Goal: Information Seeking & Learning: Learn about a topic

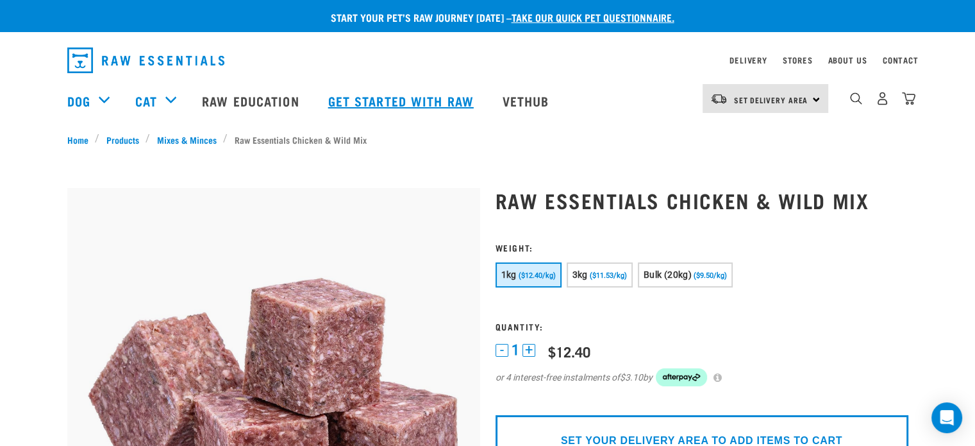
click at [383, 97] on link "Get started with Raw" at bounding box center [402, 100] width 174 height 51
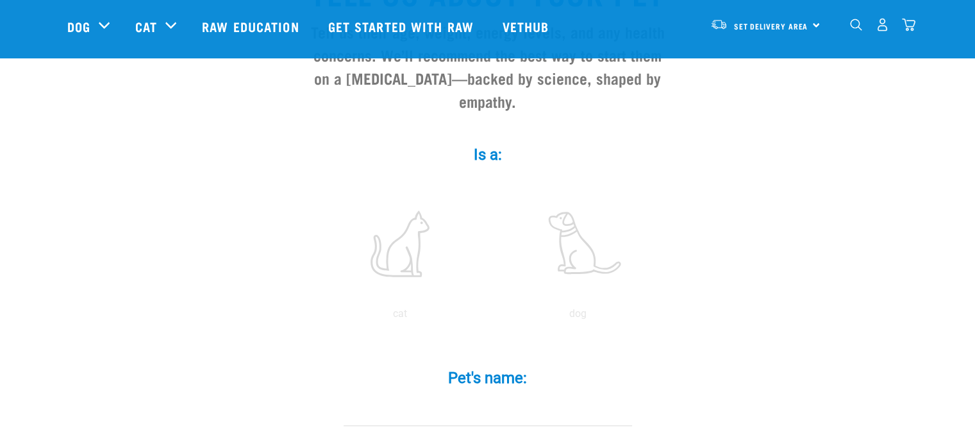
scroll to position [231, 0]
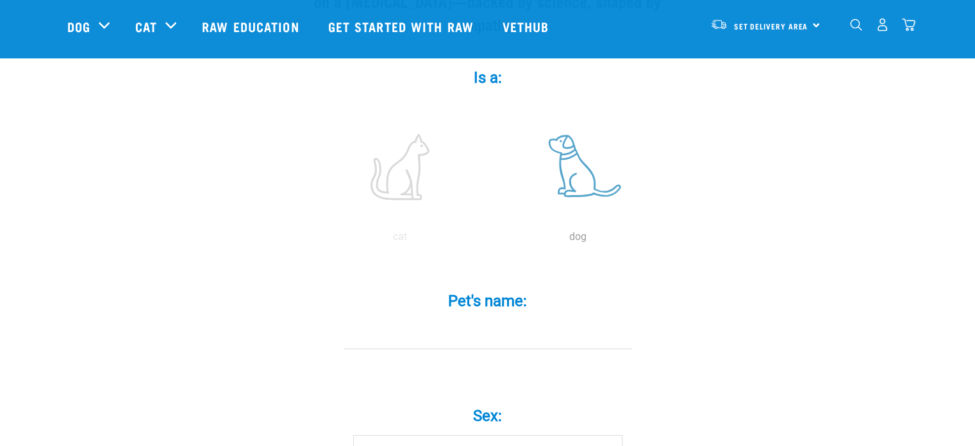
click at [583, 176] on label at bounding box center [578, 166] width 173 height 109
click at [489, 240] on input "radio" at bounding box center [489, 240] width 0 height 0
click at [474, 320] on input "Pet's name: *" at bounding box center [488, 334] width 289 height 29
type input "pup"
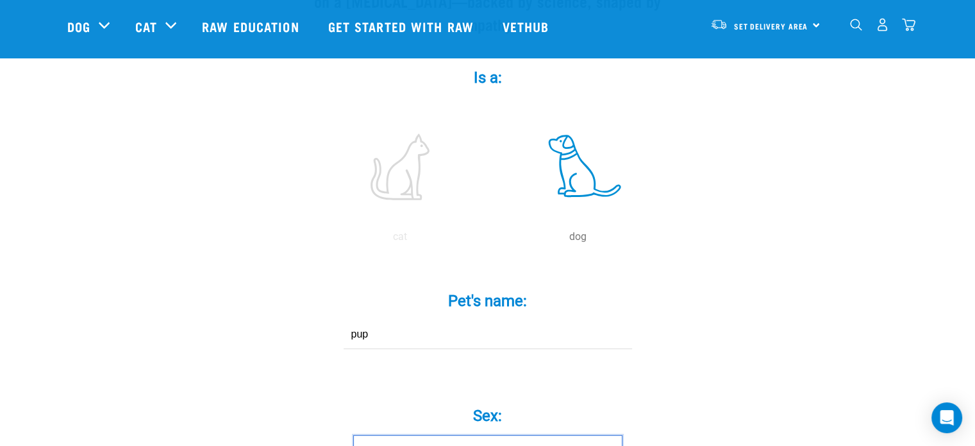
click at [571, 435] on select "Boy Girl" at bounding box center [487, 449] width 269 height 29
select select "girl"
click at [353, 435] on select "Boy Girl" at bounding box center [487, 449] width 269 height 29
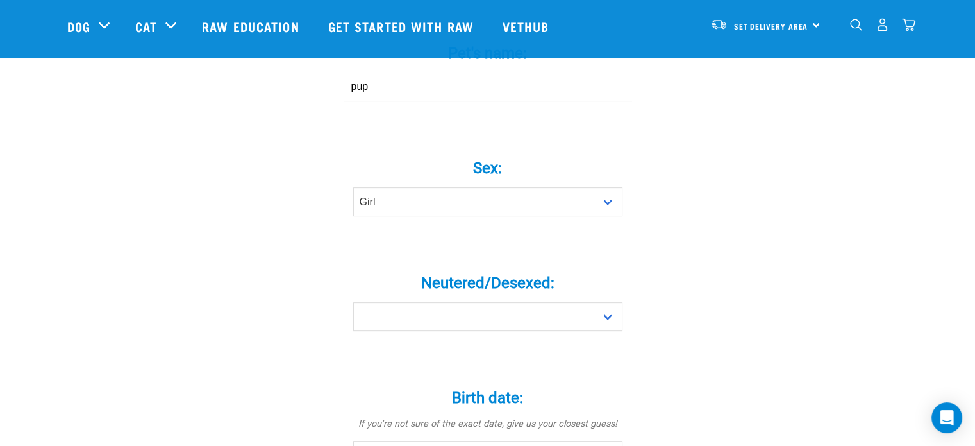
scroll to position [513, 0]
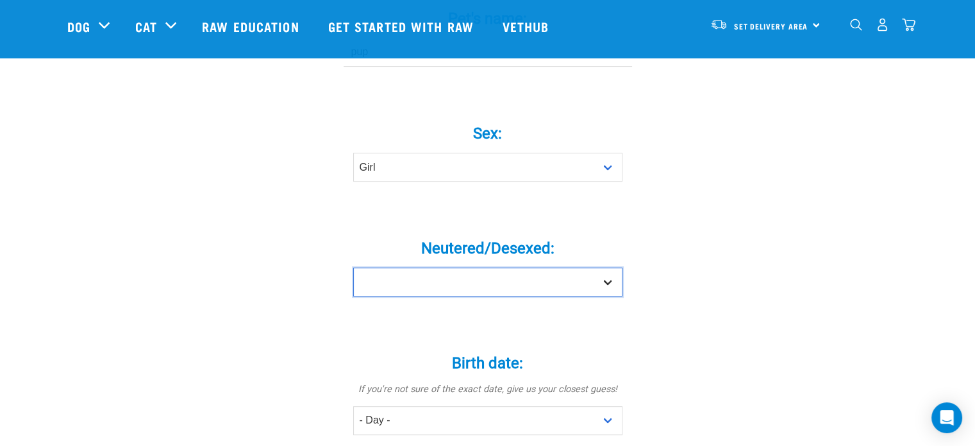
click at [598, 267] on select "Yes No" at bounding box center [487, 281] width 269 height 29
select select "no"
click at [353, 267] on select "Yes No" at bounding box center [487, 281] width 269 height 29
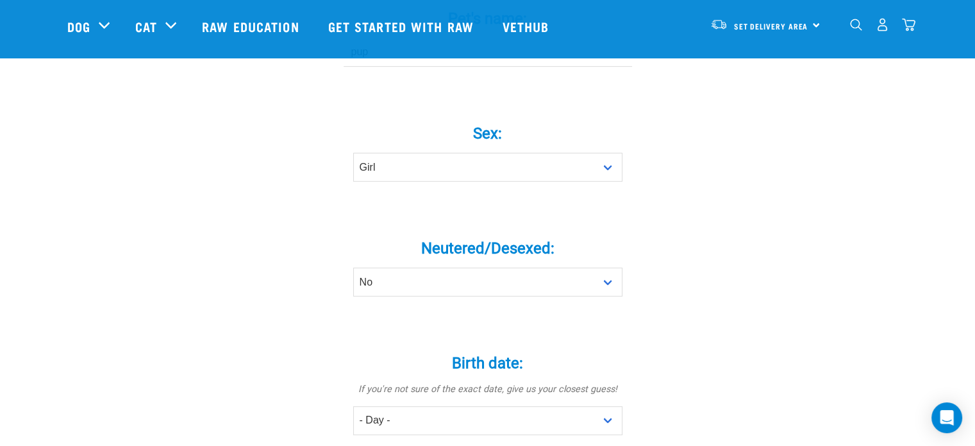
click at [660, 336] on div "Birth date: * If you're not sure of the exact date, give us your closest guess!…" at bounding box center [488, 427] width 385 height 182
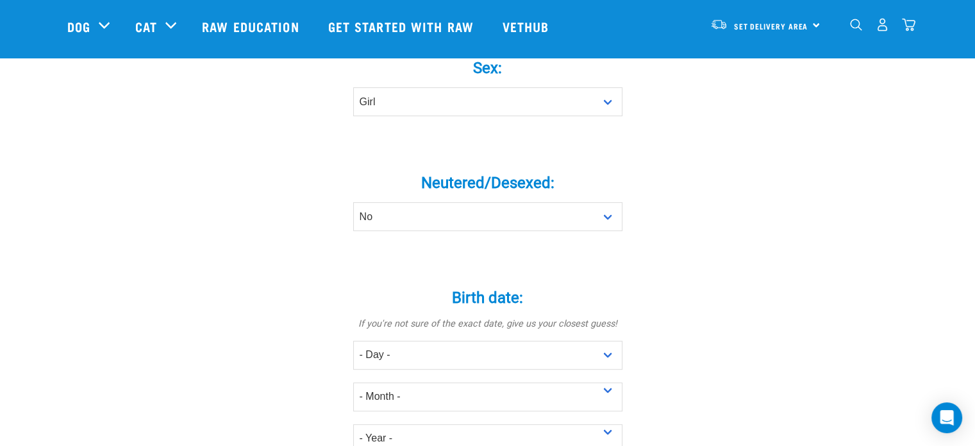
scroll to position [718, 0]
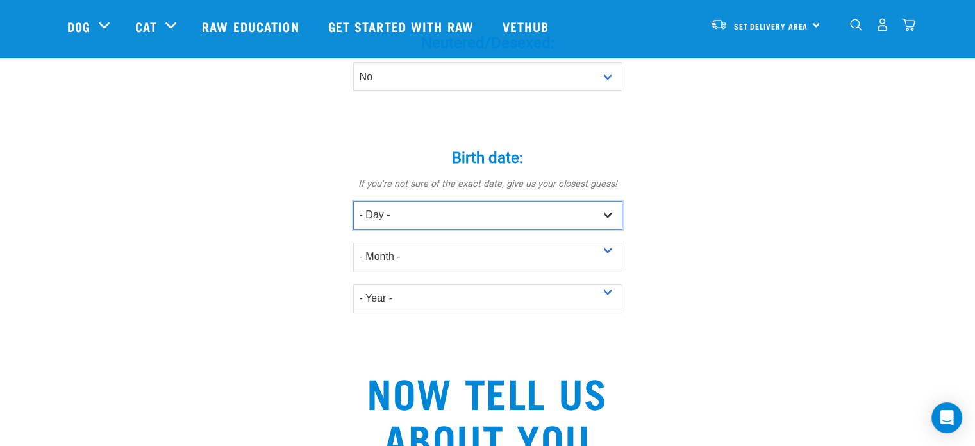
click at [559, 201] on select "- Day - 1 2 3 4 5 6 7 8 9 10 11 12 13 14 15 16 17 18 19 20 21 22 23 24 25 26 27" at bounding box center [487, 215] width 269 height 29
select select "11"
click at [353, 201] on select "- Day - 1 2 3 4 5 6 7 8 9 10 11 12 13 14 15 16 17 18 19 20 21 22 23 24 25 26 27" at bounding box center [487, 215] width 269 height 29
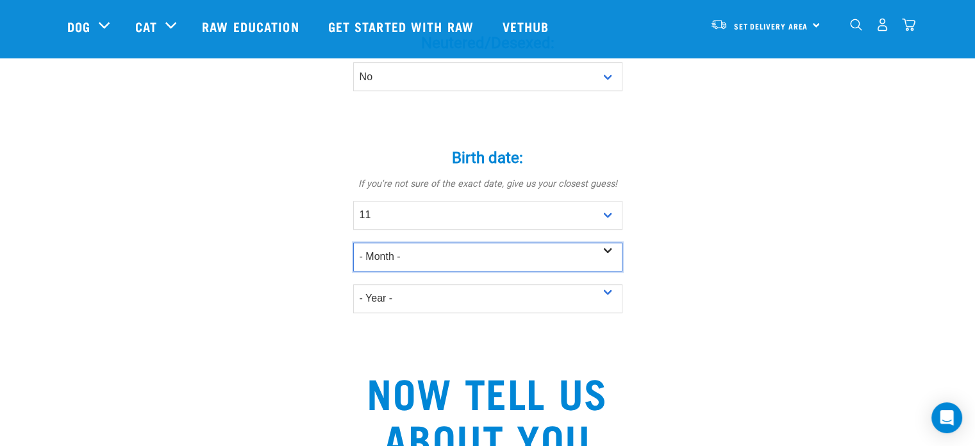
click at [445, 242] on select "- Month - January February March April May June July August September October N…" at bounding box center [487, 256] width 269 height 29
select select "August"
click at [353, 242] on select "- Month - January February March April May June July August September October N…" at bounding box center [487, 256] width 269 height 29
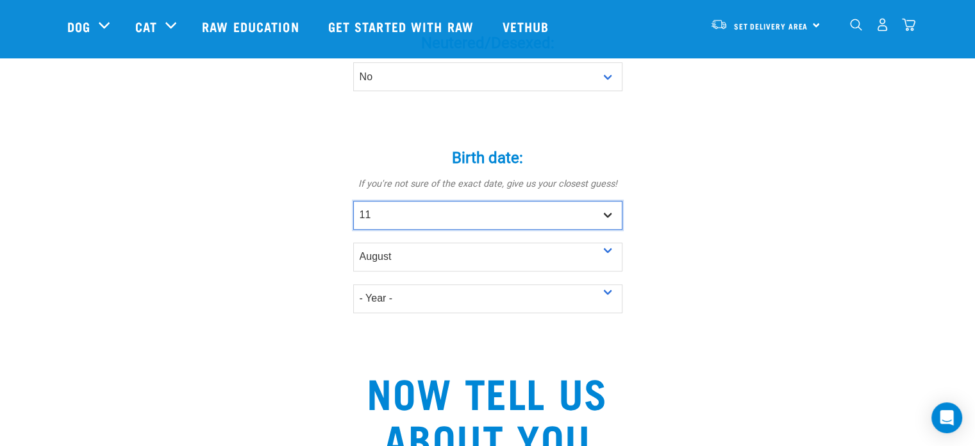
click at [436, 201] on select "- Day - 1 2 3 4 5 6 7 8 9 10 11 12 13 14 15 16 17 18 19 20 21 22 23 24 25 26 27" at bounding box center [487, 215] width 269 height 29
select select "4"
click at [353, 201] on select "- Day - 1 2 3 4 5 6 7 8 9 10 11 12 13 14 15 16 17 18 19 20 21 22 23 24 25 26 27" at bounding box center [487, 215] width 269 height 29
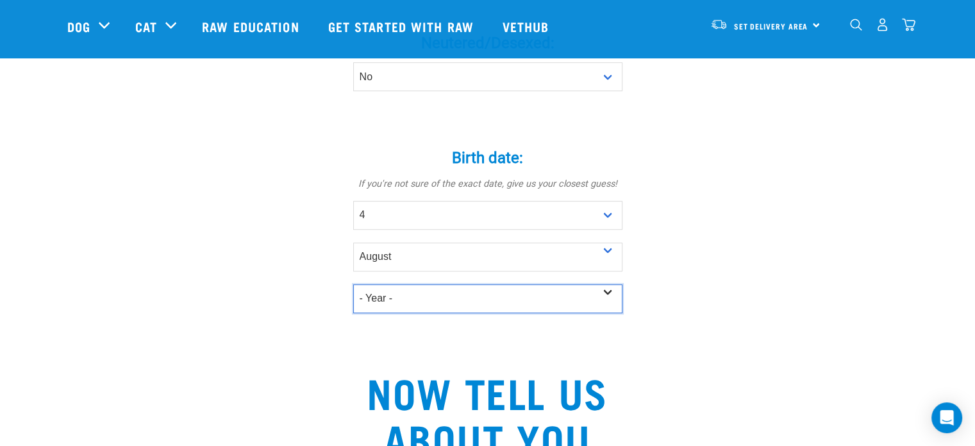
click at [384, 288] on select "- Year - 2025 2024 2023 2022 2021 2020 2019 2018 2017 2016 2015 2014 2013 2012" at bounding box center [487, 298] width 269 height 29
select select "2025"
click at [353, 284] on select "- Year - 2025 2024 2023 2022 2021 2020 2019 2018 2017 2016 2015 2014 2013 2012" at bounding box center [487, 298] width 269 height 29
click at [205, 272] on div "Tell us about your pet Tell us their age, weight, energy levels, and any health…" at bounding box center [487, 150] width 841 height 1530
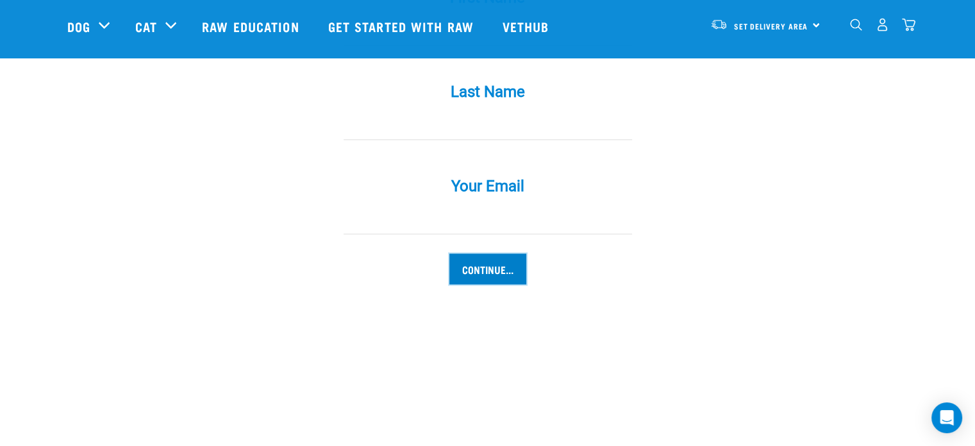
click at [494, 253] on input "Continue..." at bounding box center [487, 268] width 77 height 31
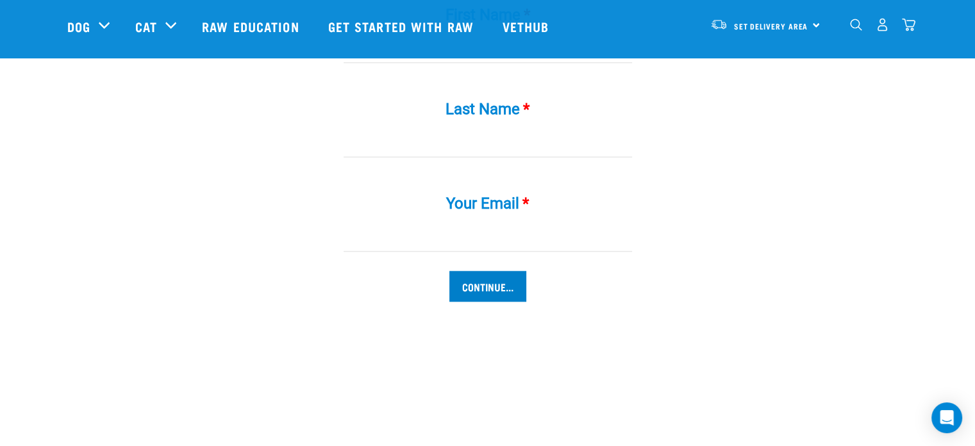
scroll to position [1314, 0]
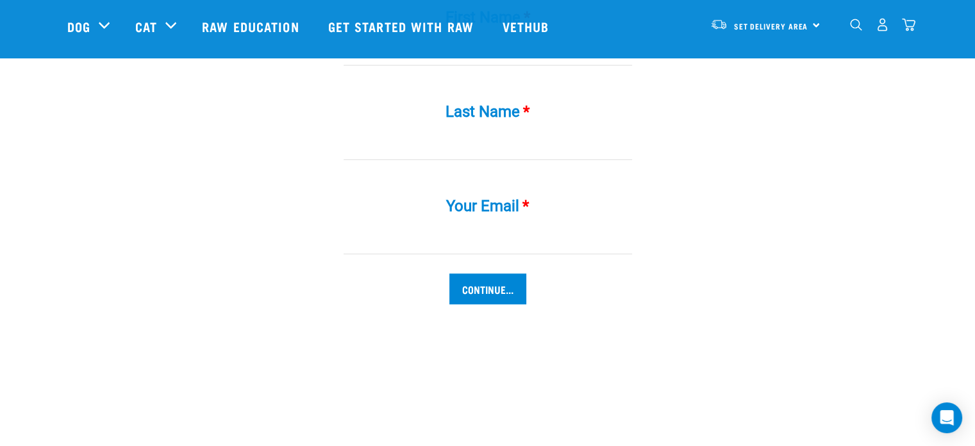
click at [498, 225] on input "Your Email *" at bounding box center [488, 239] width 289 height 29
type input "[EMAIL_ADDRESS][DOMAIN_NAME]"
click at [460, 131] on input "w" at bounding box center [488, 145] width 289 height 29
type input "wrewr"
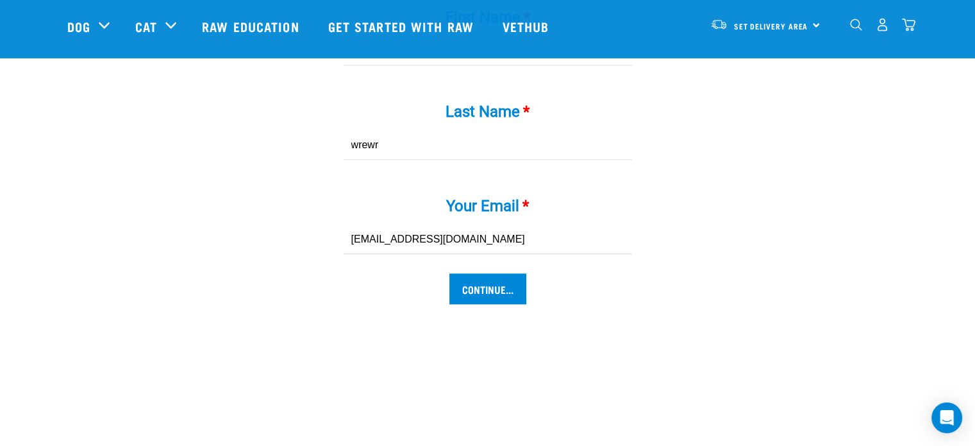
scroll to position [1208, 0]
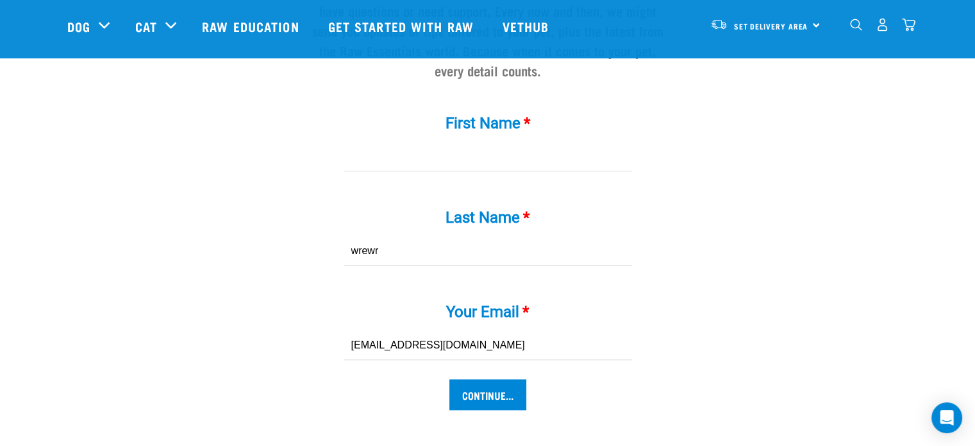
click at [496, 142] on input "First Name *" at bounding box center [488, 156] width 289 height 29
type input "3535"
click at [482, 379] on input "Continue..." at bounding box center [487, 394] width 77 height 31
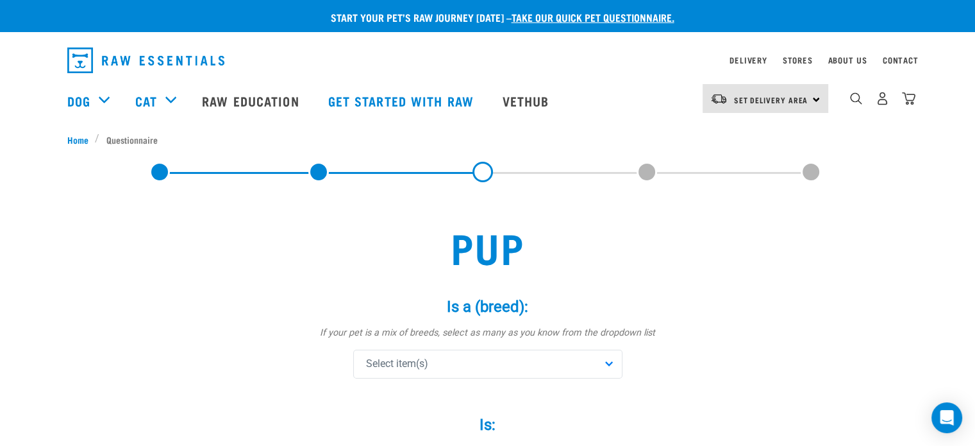
click at [649, 287] on div "Is a (breed): * If your pet is a mix of breeds, select as many as you know from…" at bounding box center [488, 329] width 385 height 99
click at [600, 358] on div "Select item(s)" at bounding box center [487, 363] width 269 height 29
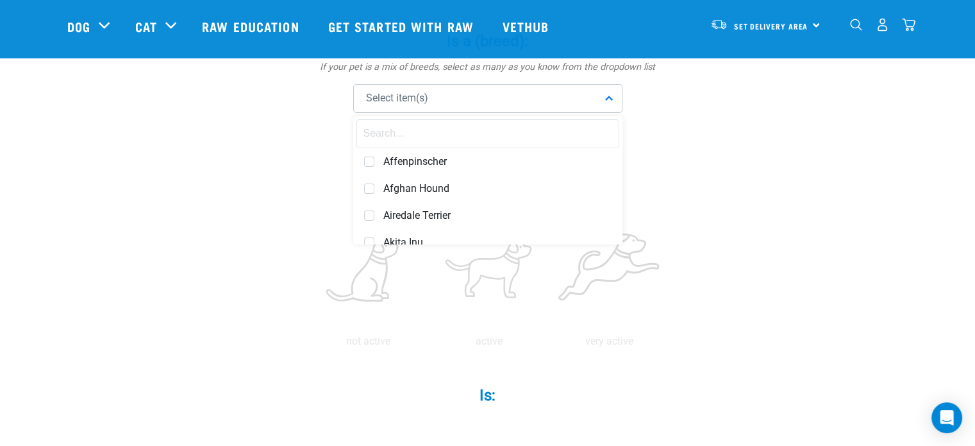
scroll to position [195, 0]
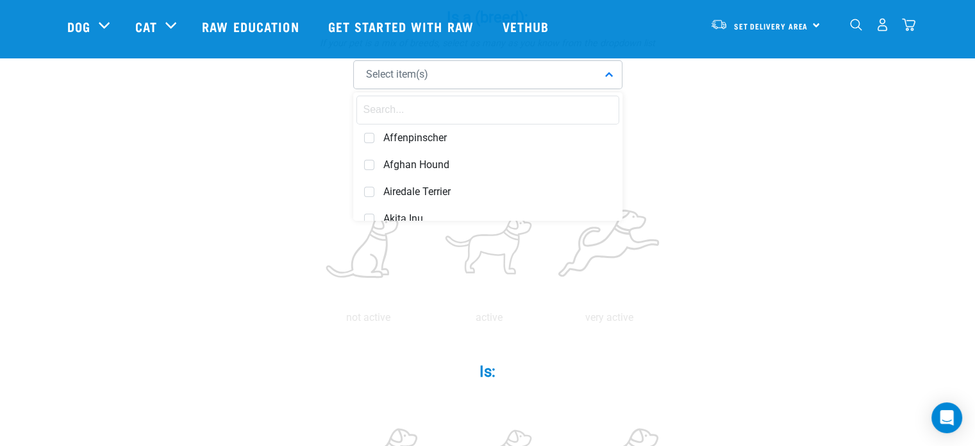
drag, startPoint x: 506, startPoint y: 81, endPoint x: 500, endPoint y: 102, distance: 21.9
click at [500, 89] on div "Select item(s) Affenpinscher Afghan Hound Airedale Terrier Akita Inu Alaskan Ma…" at bounding box center [487, 74] width 269 height 29
click at [490, 109] on input "text" at bounding box center [487, 110] width 263 height 29
type input "k"
click at [433, 106] on input "aust" at bounding box center [487, 110] width 263 height 29
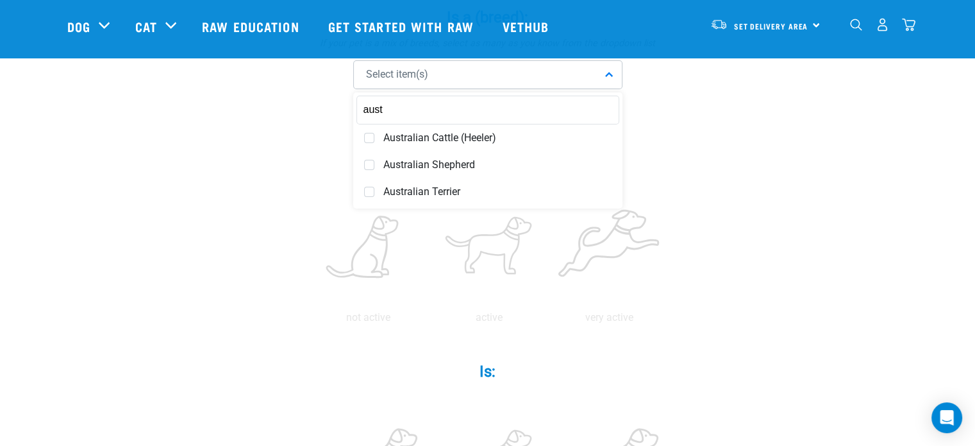
click at [433, 106] on input "aust" at bounding box center [487, 110] width 263 height 29
type input "k"
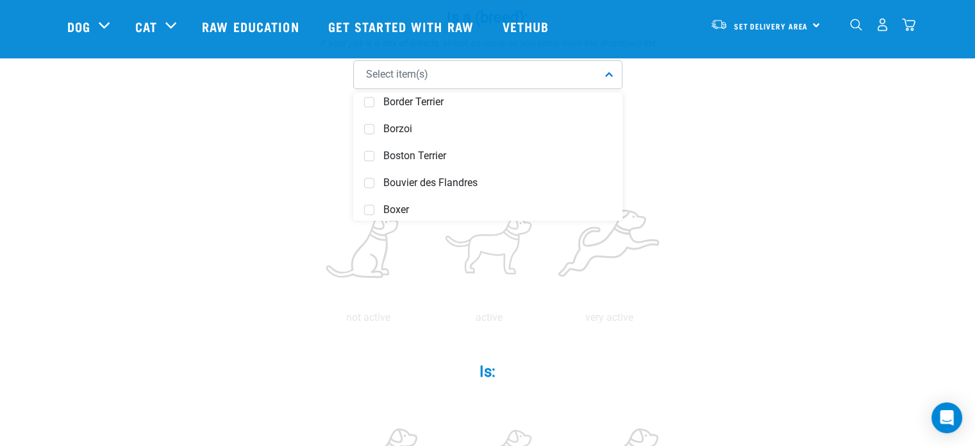
scroll to position [982, 0]
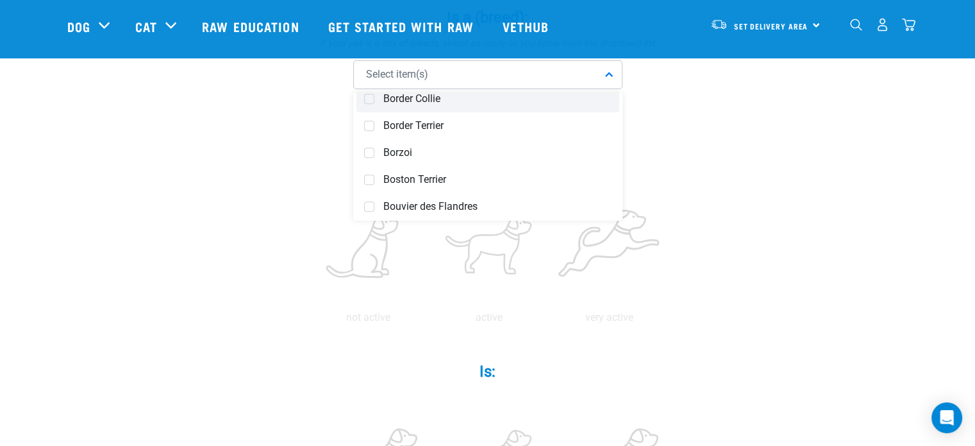
click at [369, 101] on span at bounding box center [369, 99] width 10 height 10
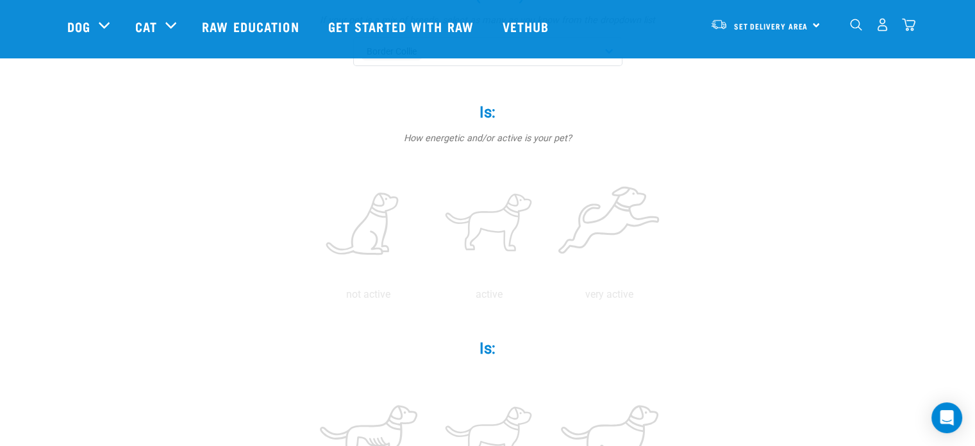
scroll to position [345, 0]
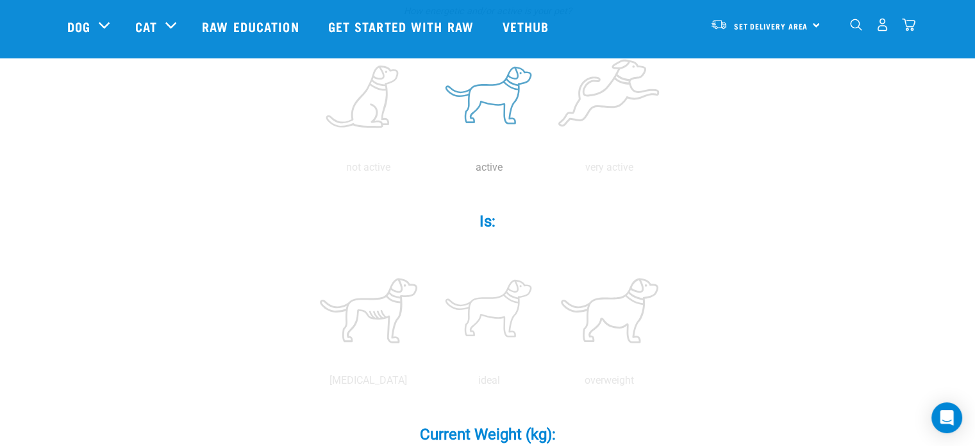
click at [504, 90] on label at bounding box center [488, 97] width 115 height 109
click at [429, 171] on input "radio" at bounding box center [429, 171] width 0 height 0
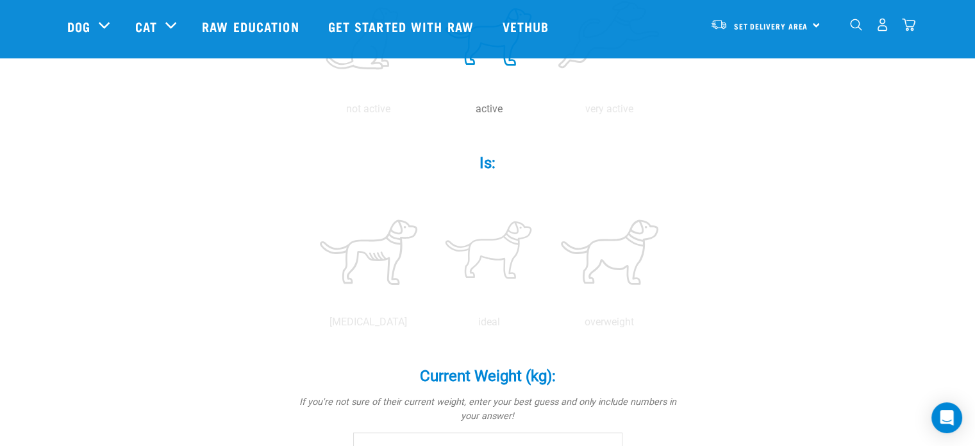
scroll to position [454, 0]
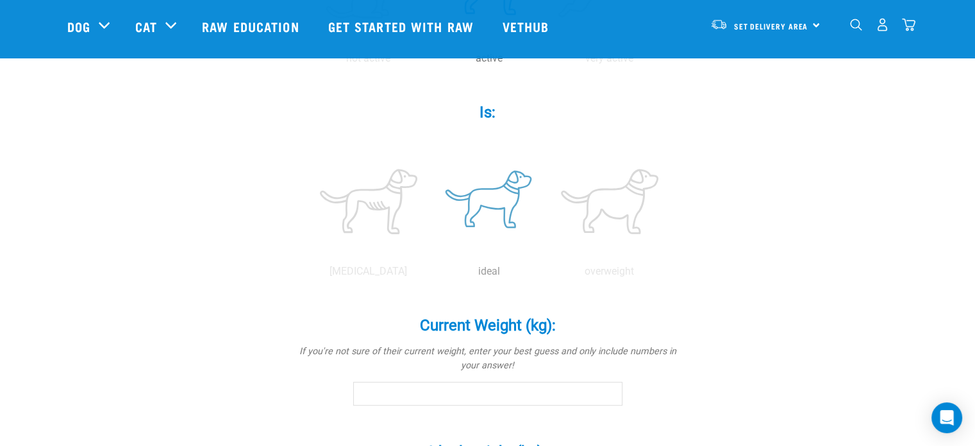
click at [482, 208] on label at bounding box center [488, 201] width 115 height 109
click at [429, 274] on input "radio" at bounding box center [429, 274] width 0 height 0
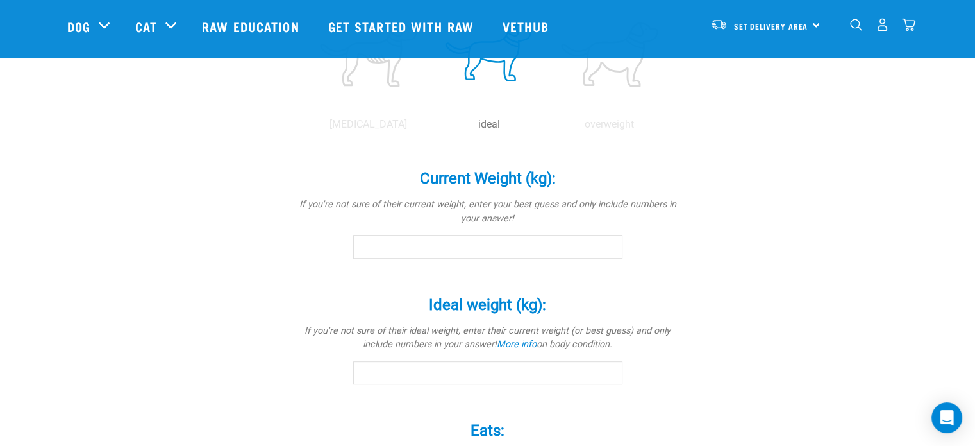
scroll to position [613, 0]
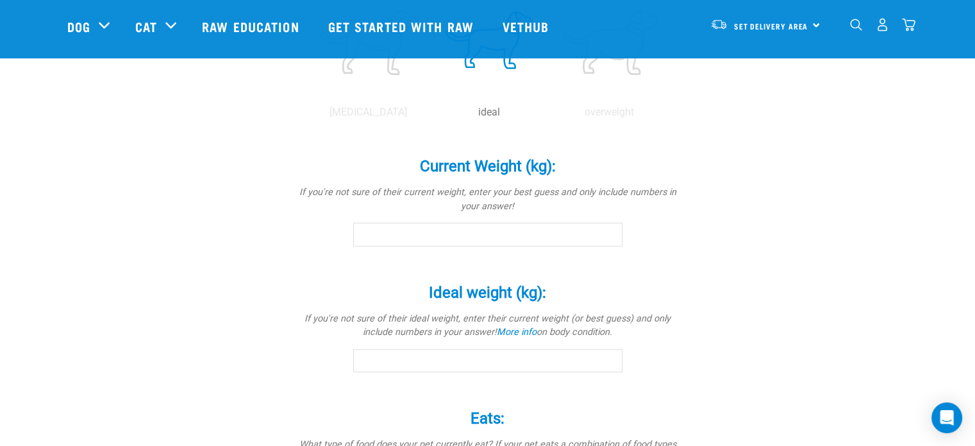
click at [526, 235] on input "Current Weight (kg): *" at bounding box center [487, 233] width 269 height 23
type input "6"
click at [515, 358] on input "Ideal weight (kg): *" at bounding box center [487, 360] width 269 height 23
type input "6"
click at [921, 278] on div "Start your pet’s raw journey [DATE] – take our quick pet questionnaire. Deliver…" at bounding box center [487, 30] width 975 height 1287
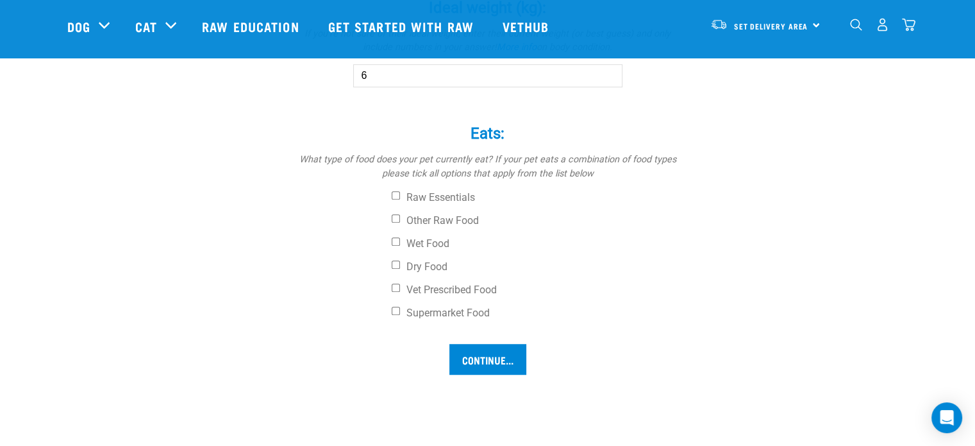
scroll to position [900, 0]
click at [390, 264] on div "Raw Essentials Other Raw Food Wet Food Dry Food Vet Prescribed Food Supermarket…" at bounding box center [488, 253] width 385 height 128
click at [393, 264] on input "Dry Food" at bounding box center [396, 262] width 8 height 8
checkbox input "true"
click at [392, 213] on input "Other Raw Food" at bounding box center [396, 216] width 8 height 8
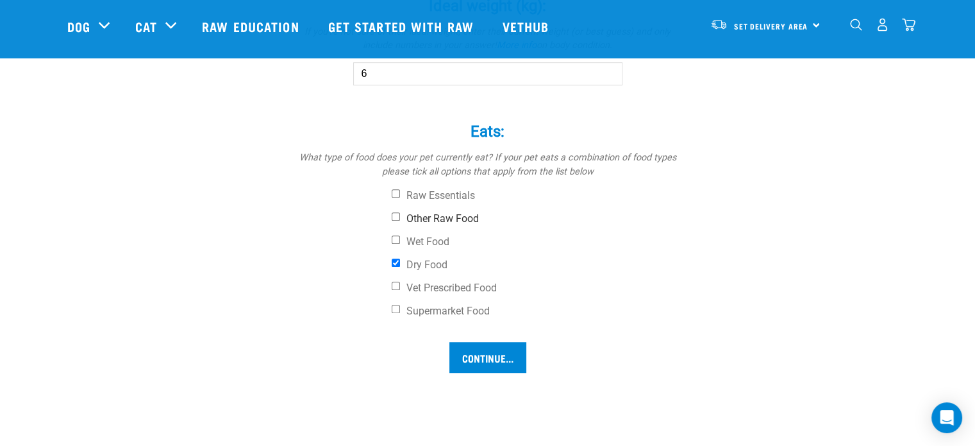
checkbox input "true"
click at [514, 363] on input "Continue..." at bounding box center [487, 357] width 77 height 31
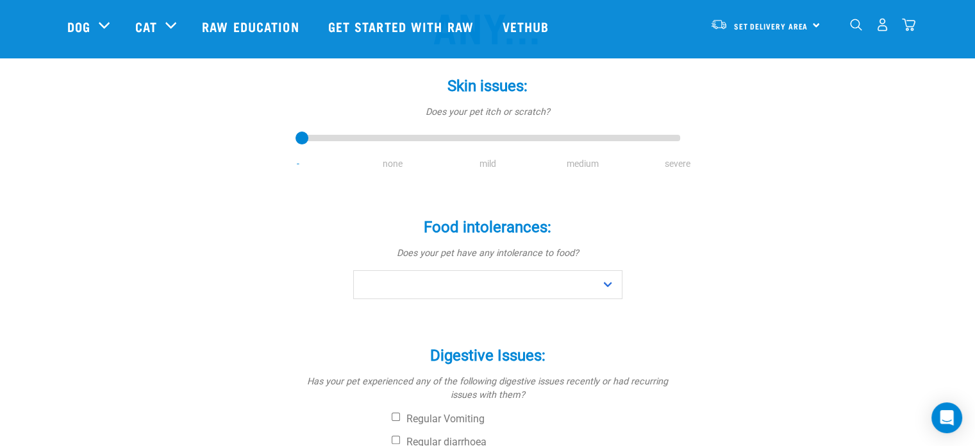
scroll to position [158, 0]
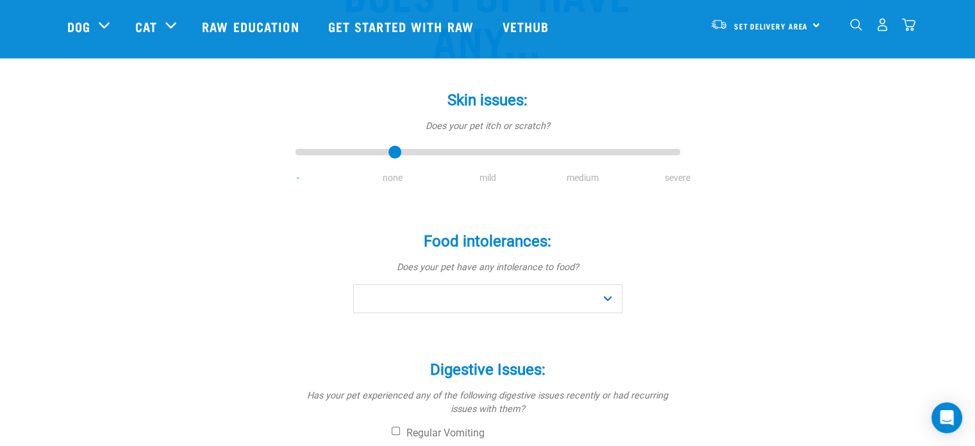
drag, startPoint x: 316, startPoint y: 151, endPoint x: 382, endPoint y: 146, distance: 66.2
type input "1"
click at [382, 146] on input "range" at bounding box center [488, 153] width 385 height 18
click at [523, 301] on select "No Yes" at bounding box center [487, 298] width 269 height 29
select select "no"
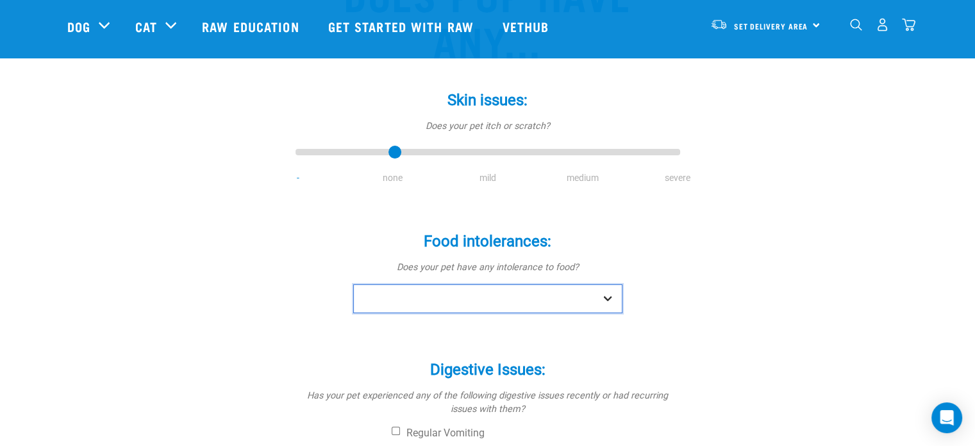
click at [353, 284] on select "No Yes" at bounding box center [487, 298] width 269 height 29
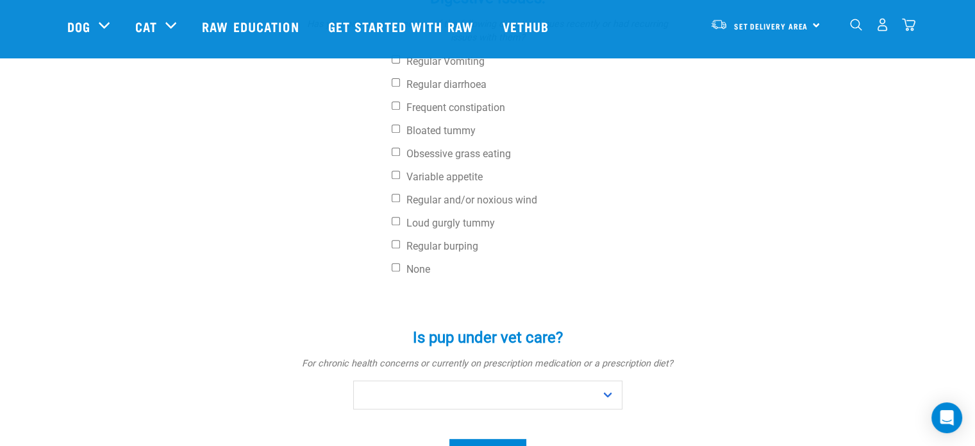
scroll to position [533, 0]
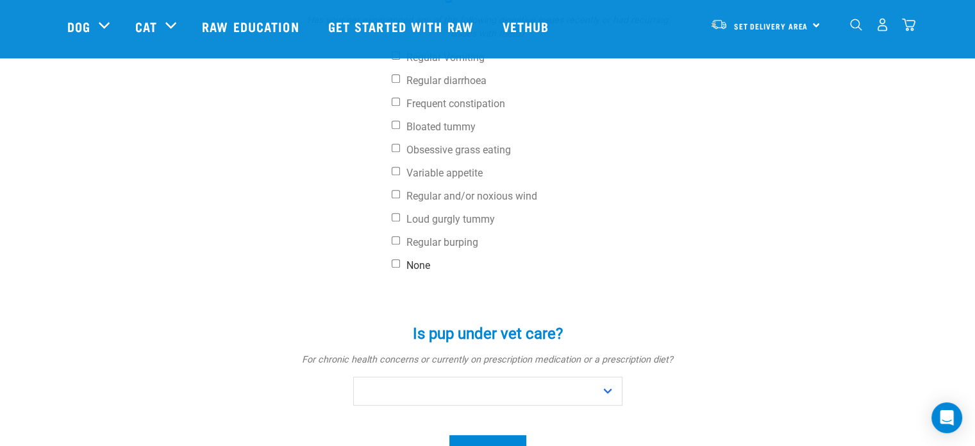
click at [400, 267] on label "None" at bounding box center [536, 265] width 289 height 13
click at [400, 267] on input "None" at bounding box center [396, 263] width 8 height 8
checkbox input "true"
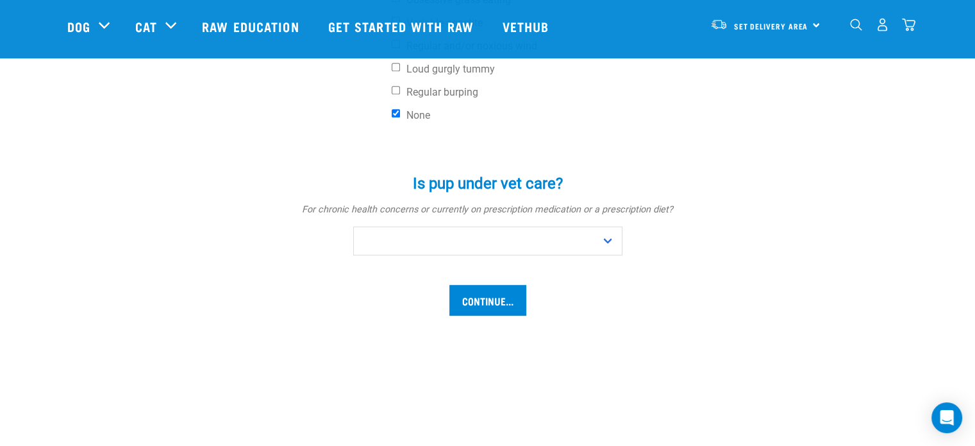
scroll to position [685, 0]
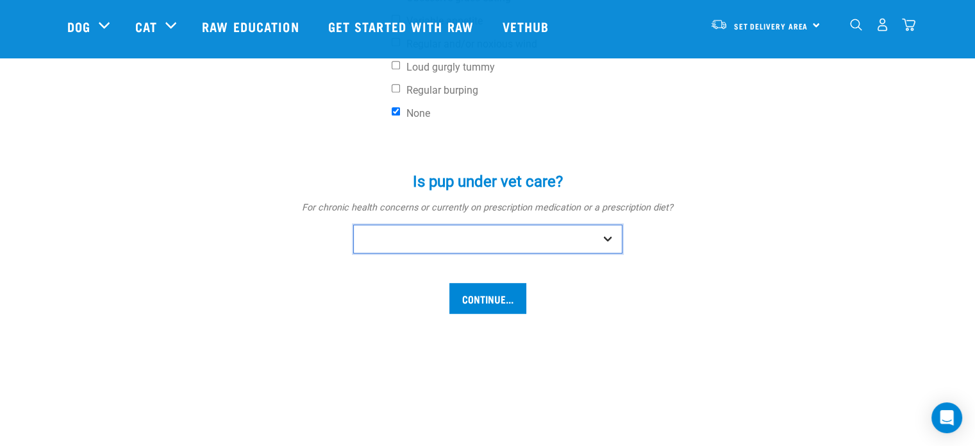
click at [610, 233] on select "No Yes" at bounding box center [487, 238] width 269 height 29
select select "no"
click at [353, 224] on select "No Yes" at bounding box center [487, 238] width 269 height 29
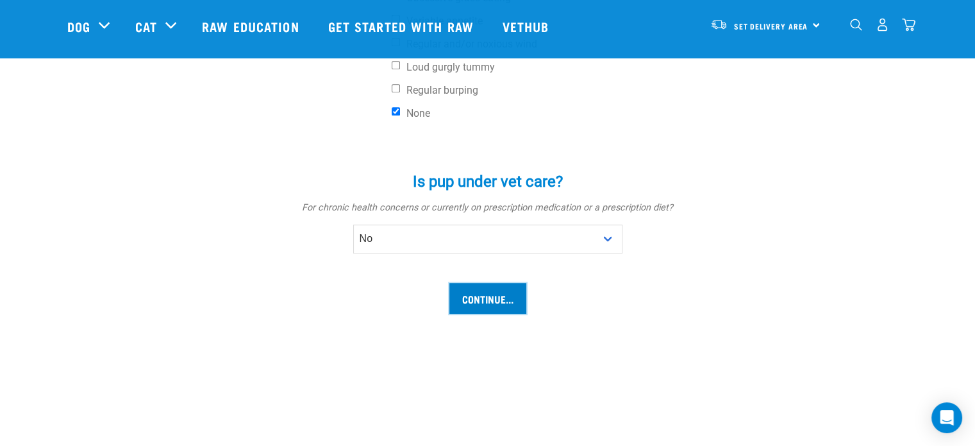
click at [496, 297] on input "Continue..." at bounding box center [487, 298] width 77 height 31
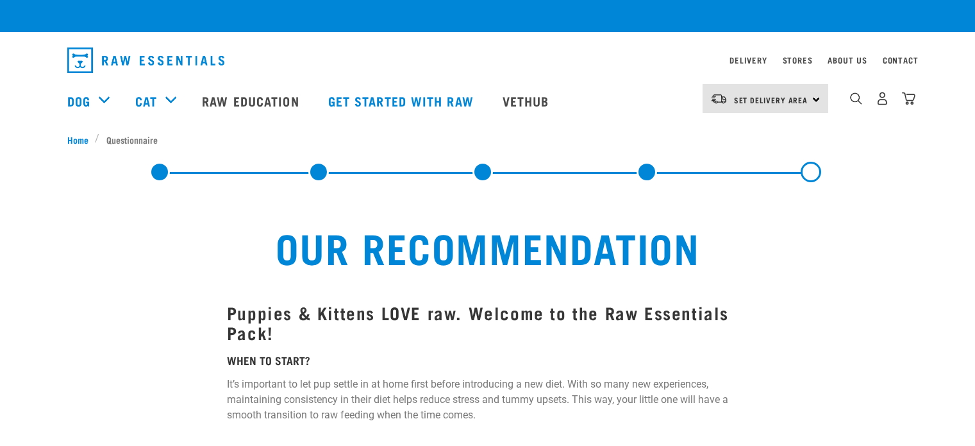
select select "19645"
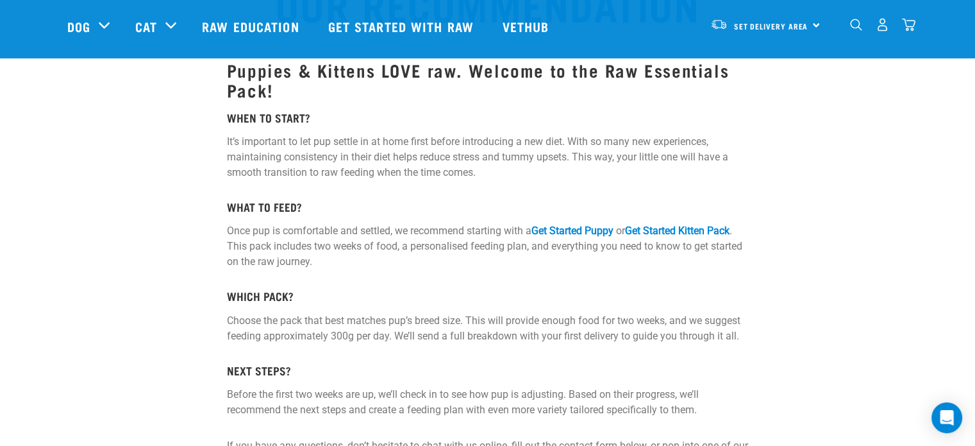
scroll to position [164, 0]
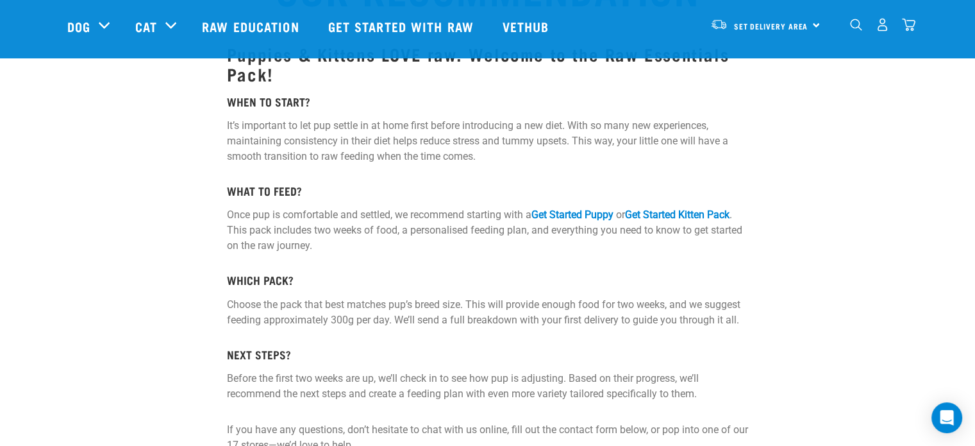
drag, startPoint x: 562, startPoint y: 208, endPoint x: 422, endPoint y: -78, distance: 318.3
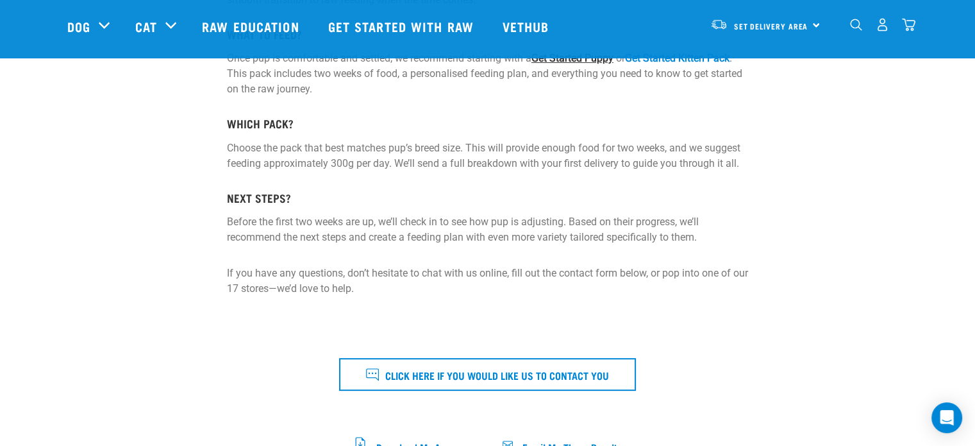
scroll to position [344, 0]
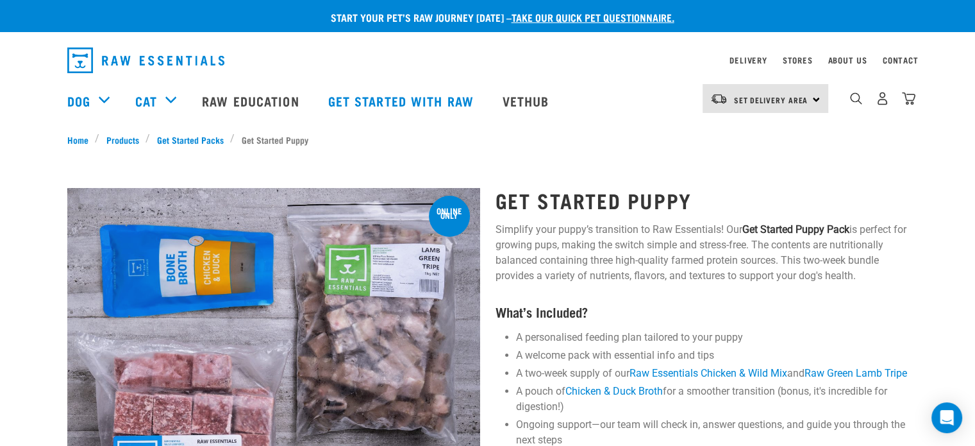
click at [0, 274] on div "Start your pet’s raw journey [DATE] – take our quick pet questionnaire. Deliver…" at bounding box center [487, 448] width 975 height 897
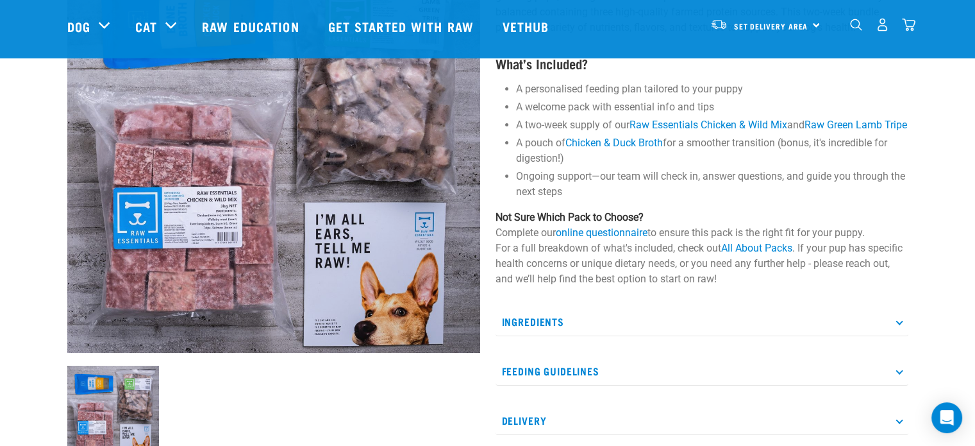
scroll to position [128, 0]
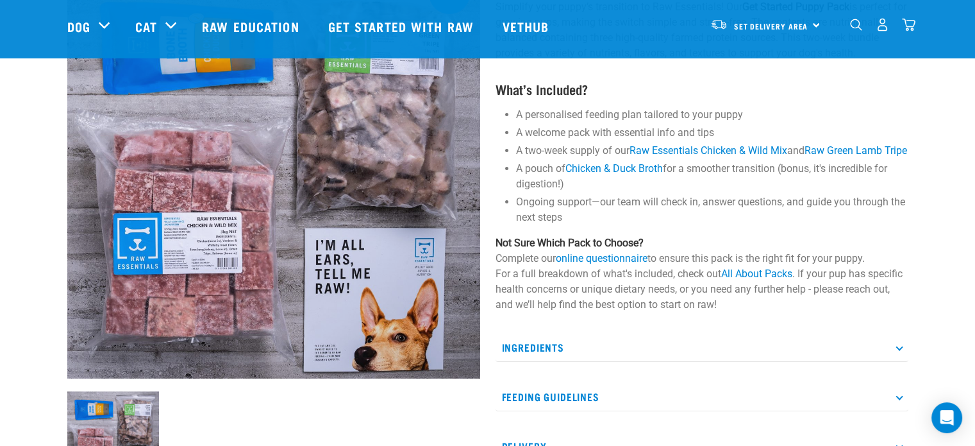
click at [605, 142] on ul "A personalised feeding plan tailored to your puppy A welcome pack with essentia…" at bounding box center [712, 166] width 392 height 118
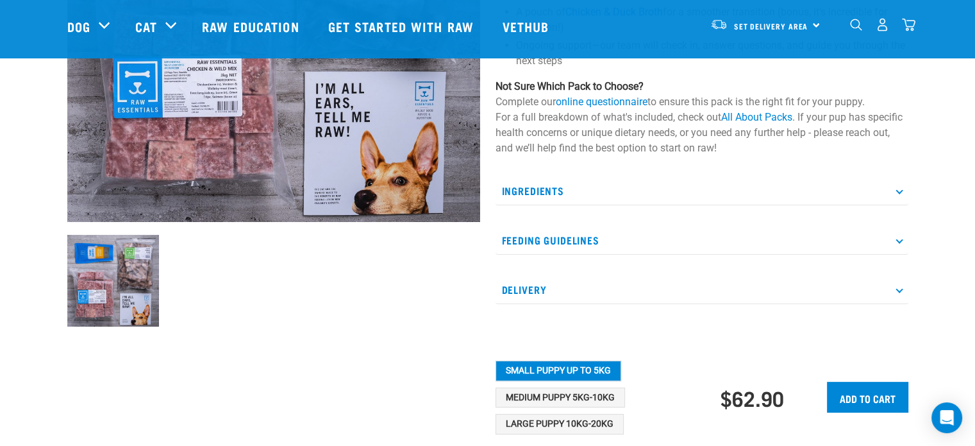
scroll to position [333, 0]
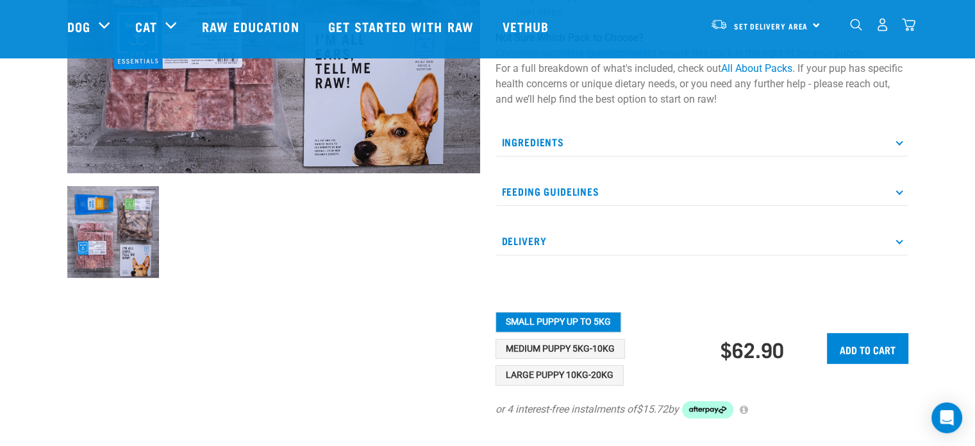
click at [664, 156] on p "Ingredients" at bounding box center [702, 142] width 413 height 29
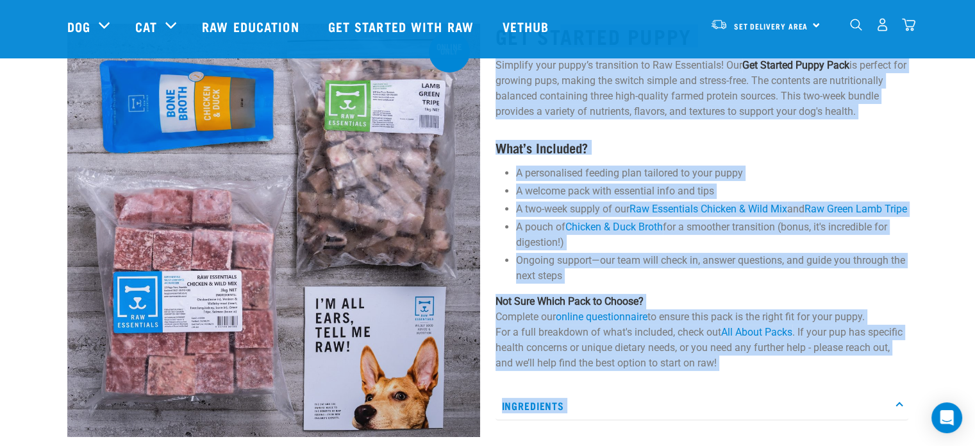
scroll to position [0, 0]
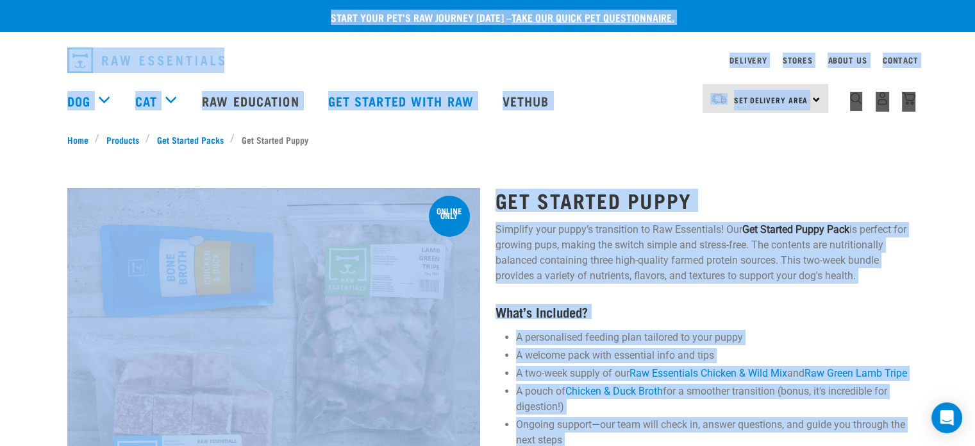
drag, startPoint x: 558, startPoint y: 224, endPoint x: 576, endPoint y: -78, distance: 301.9
click at [672, 190] on h1 "Get Started Puppy" at bounding box center [702, 199] width 413 height 23
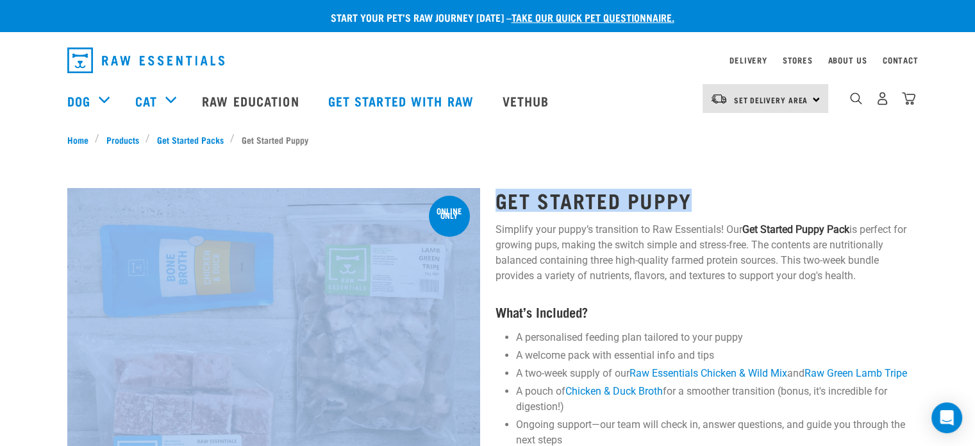
drag, startPoint x: 672, startPoint y: 190, endPoint x: 424, endPoint y: 147, distance: 251.2
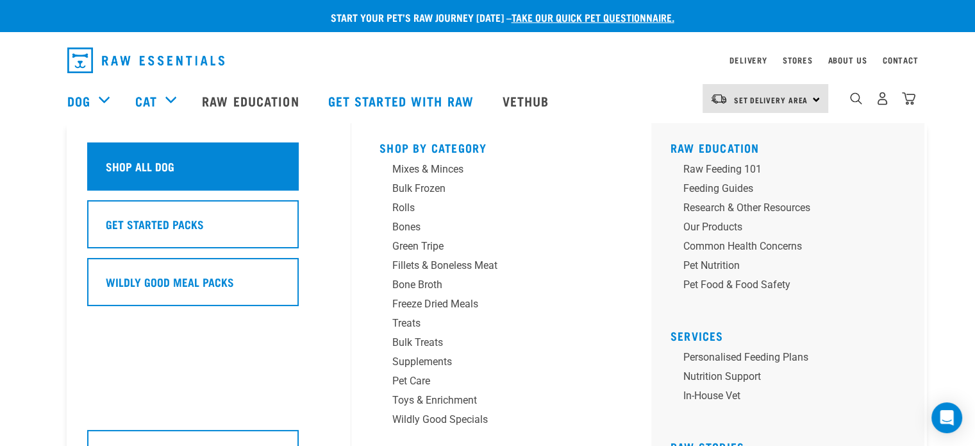
click at [141, 167] on h5 "Shop All Dog" at bounding box center [140, 166] width 69 height 17
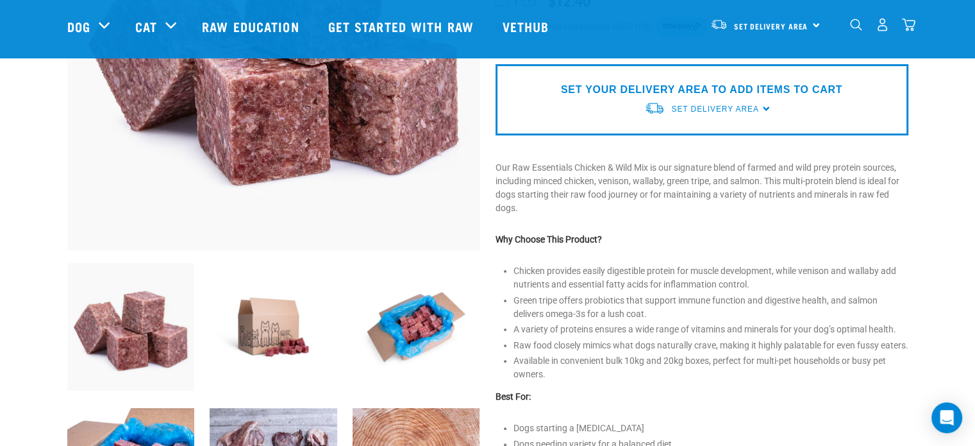
scroll to position [282, 0]
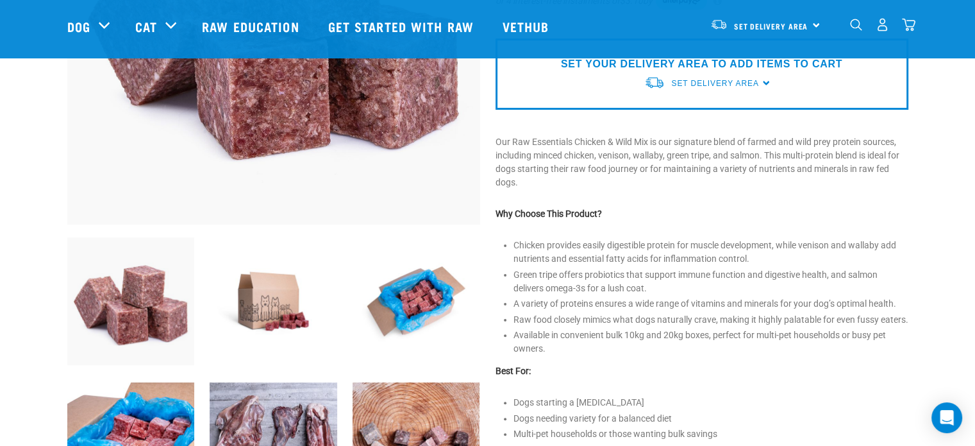
click at [783, 135] on p "Our Raw Essentials Chicken & Wild Mix is our signature blend of farmed and wild…" at bounding box center [702, 162] width 413 height 54
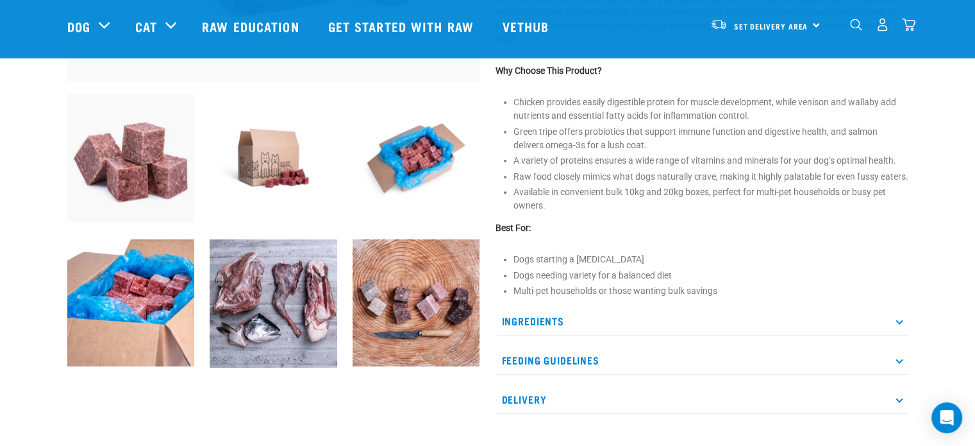
scroll to position [436, 0]
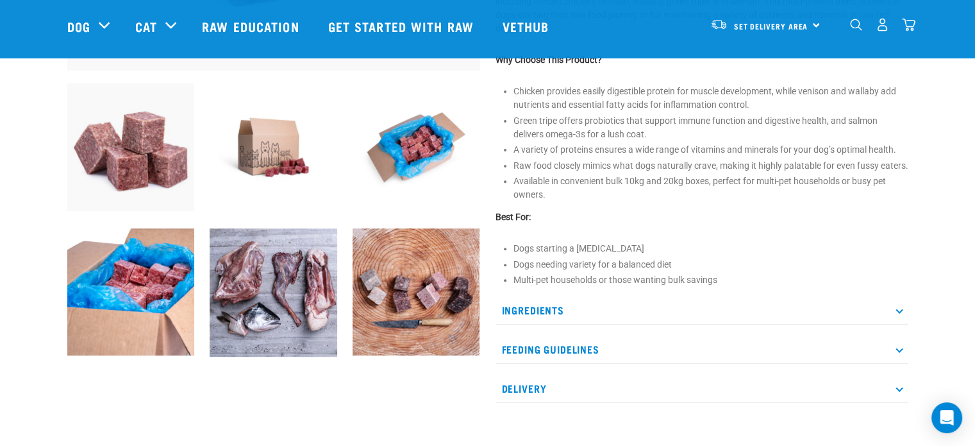
click at [751, 224] on p "Best For:" at bounding box center [702, 216] width 413 height 13
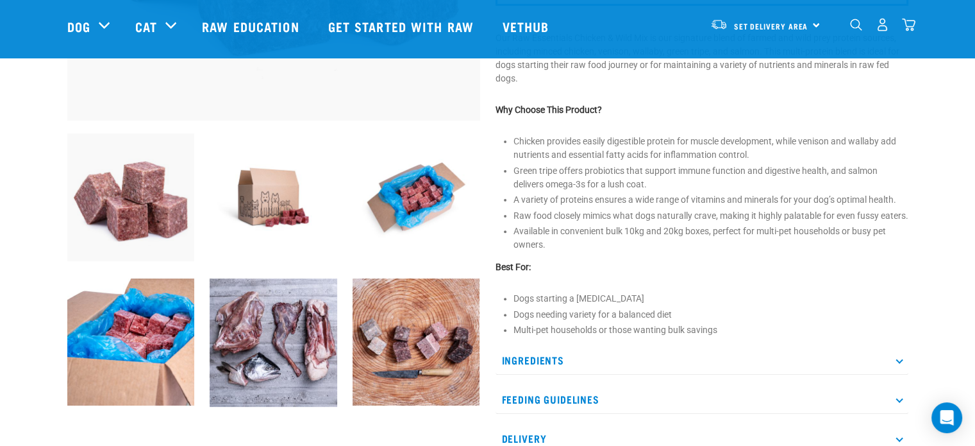
scroll to position [385, 0]
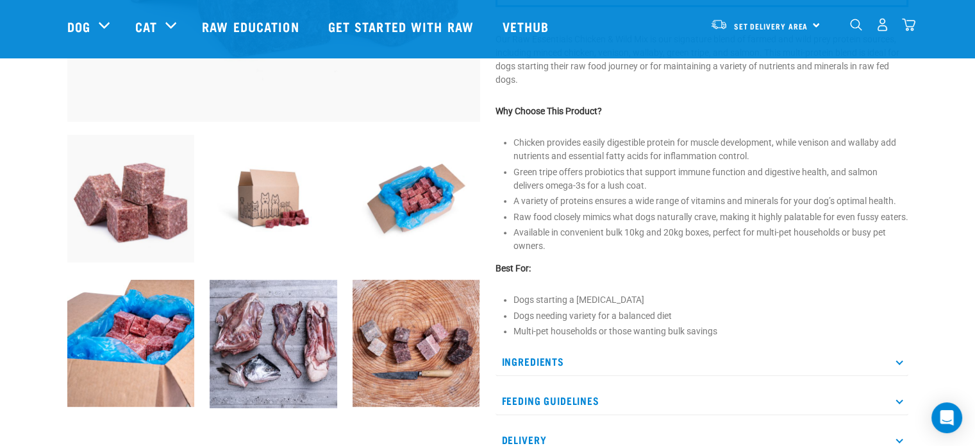
click at [739, 199] on li "A variety of proteins ensures a wide range of vitamins and minerals for your do…" at bounding box center [711, 200] width 395 height 13
click at [716, 216] on li "Raw food closely mimics what dogs naturally crave, making it highly palatable f…" at bounding box center [711, 216] width 395 height 13
click at [694, 244] on li "Available in convenient bulk 10kg and 20kg boxes, perfect for multi-pet househo…" at bounding box center [711, 239] width 395 height 27
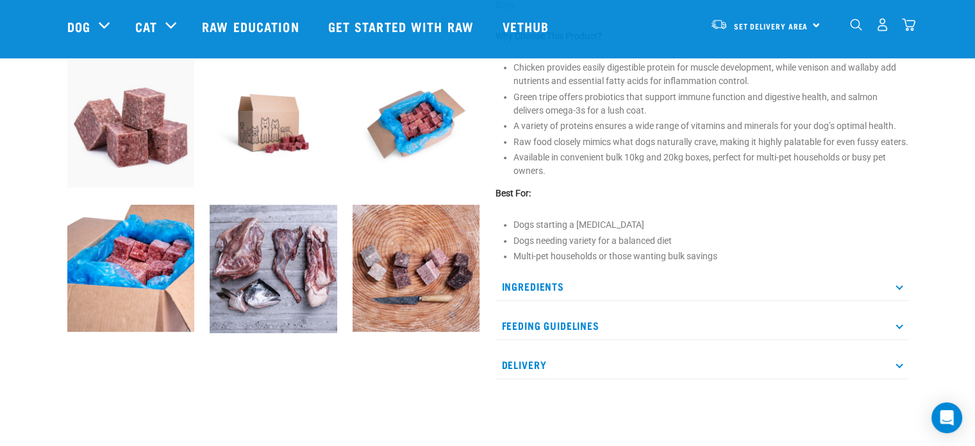
scroll to position [462, 0]
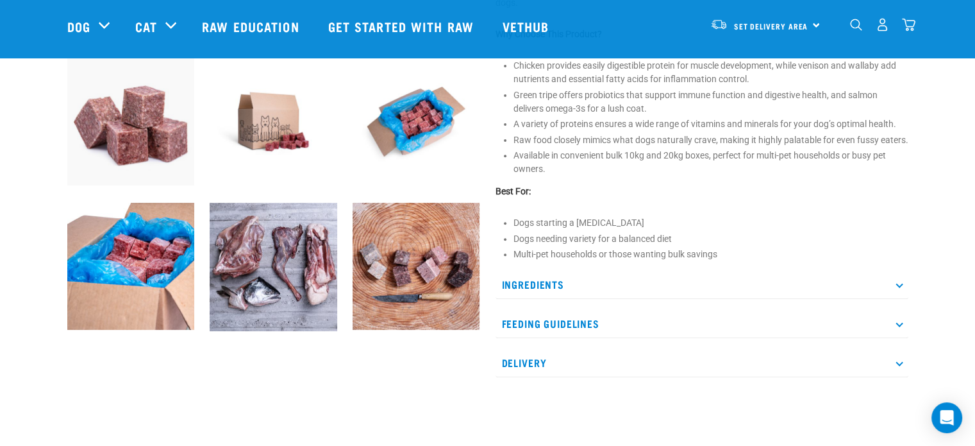
click at [608, 299] on p "Ingredients" at bounding box center [702, 284] width 413 height 29
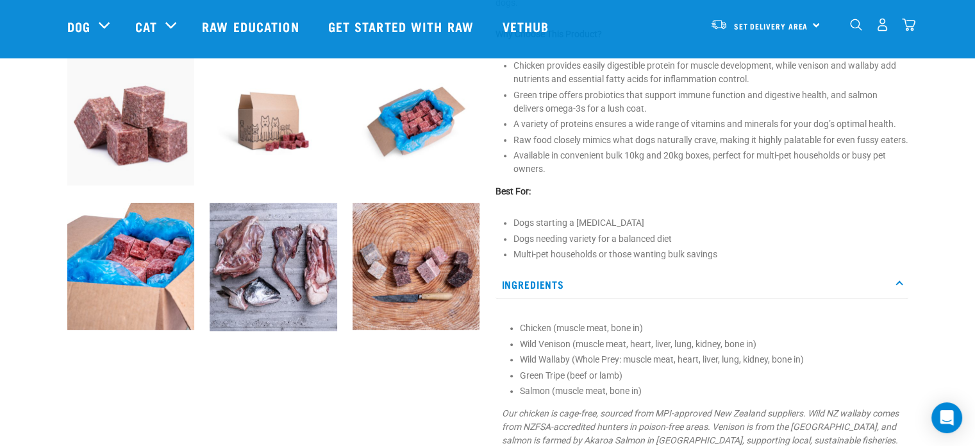
click at [666, 210] on div "Raw Essentials Chicken & Wild Mix" at bounding box center [702, 80] width 428 height 931
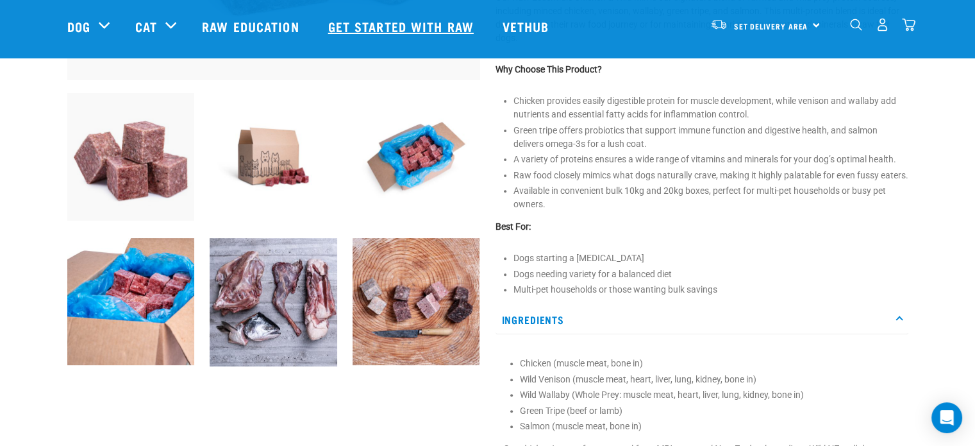
scroll to position [282, 0]
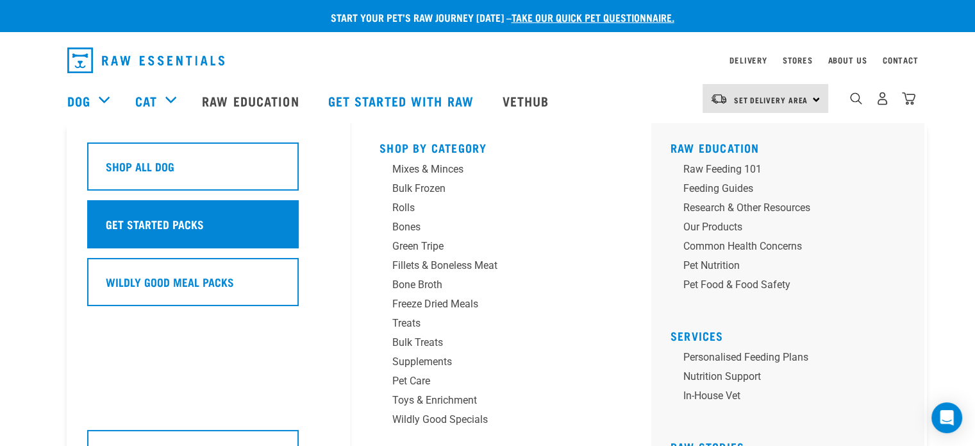
click at [135, 225] on h5 "Get Started Packs" at bounding box center [155, 223] width 98 height 17
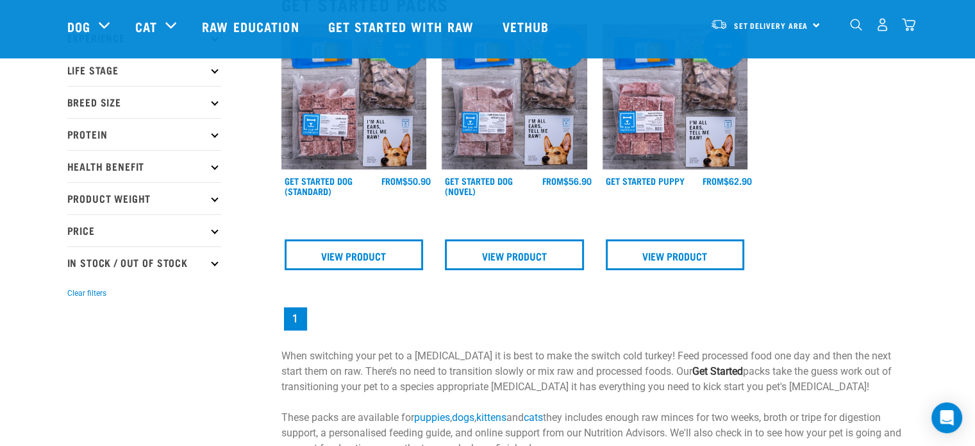
scroll to position [180, 0]
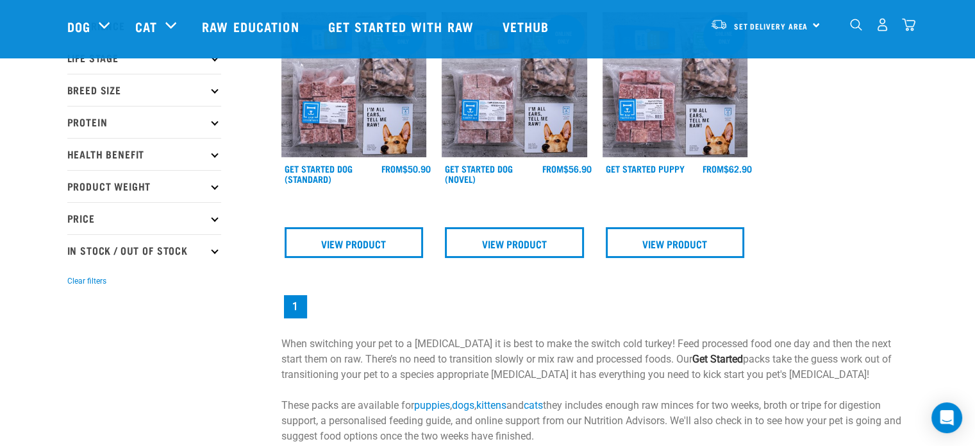
scroll to position [256, 0]
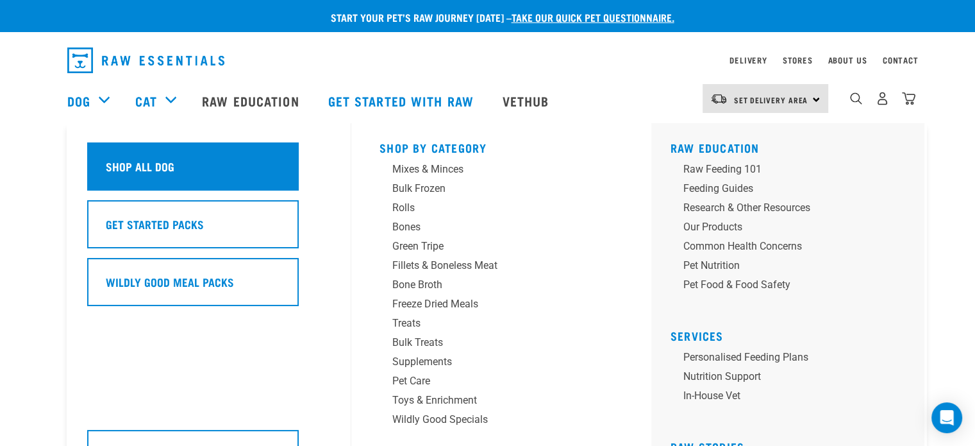
click at [131, 176] on div "Shop All Dog" at bounding box center [193, 166] width 212 height 48
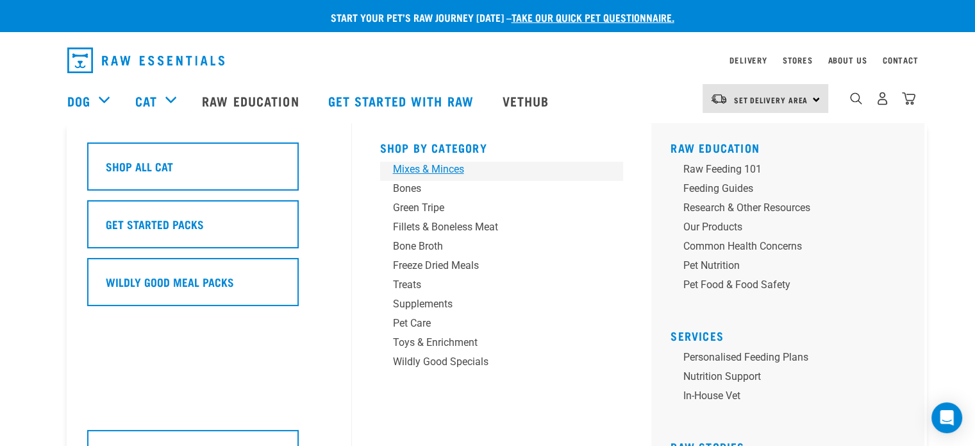
click at [456, 170] on div "Mixes & Minces" at bounding box center [493, 169] width 200 height 15
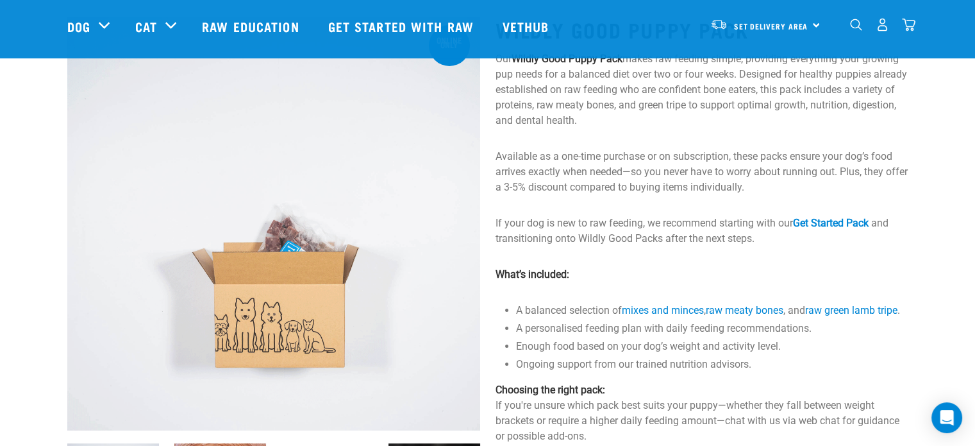
scroll to position [77, 0]
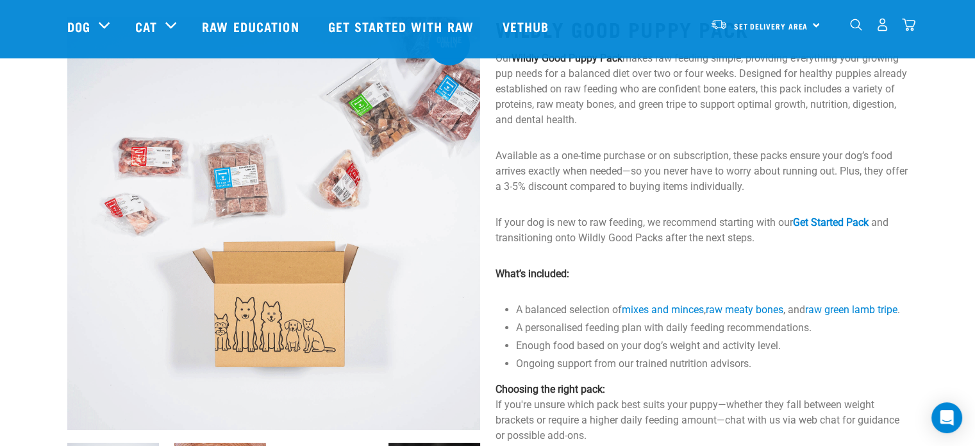
click at [654, 164] on p "Available as a one-time purchase or on subscription, these packs ensure your do…" at bounding box center [702, 171] width 413 height 46
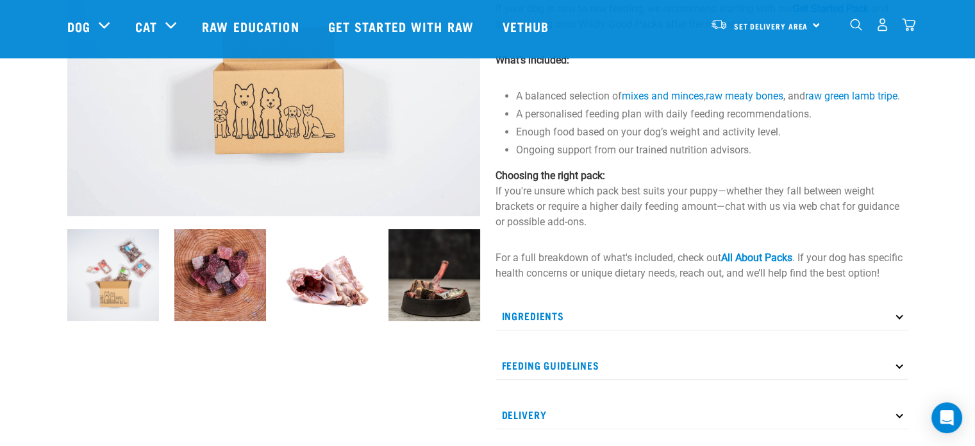
scroll to position [308, 0]
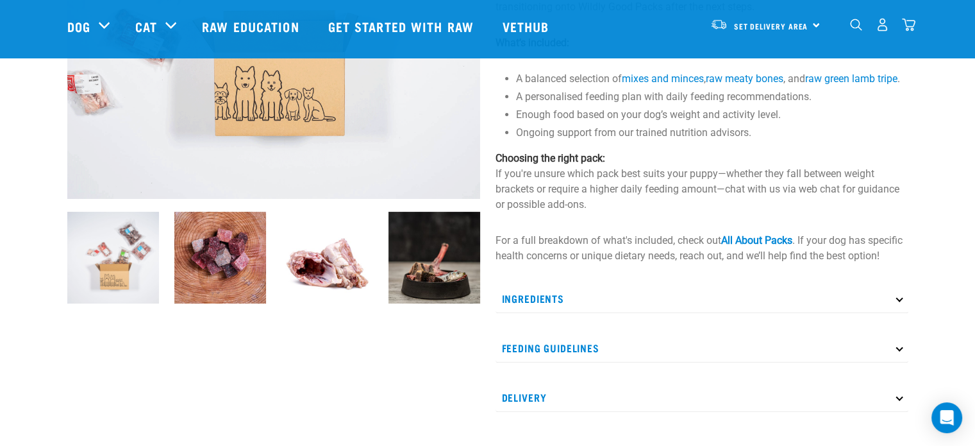
click at [603, 301] on p "Ingredients" at bounding box center [702, 298] width 413 height 29
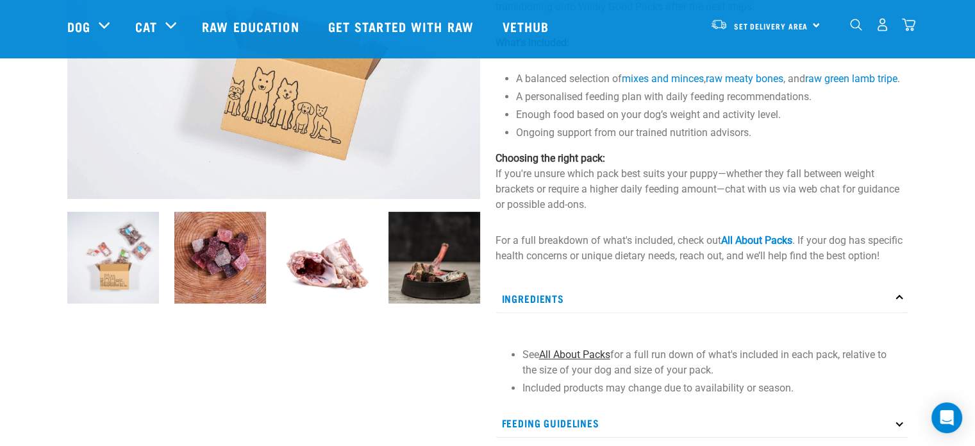
click at [592, 360] on link "All About Packs" at bounding box center [574, 354] width 71 height 12
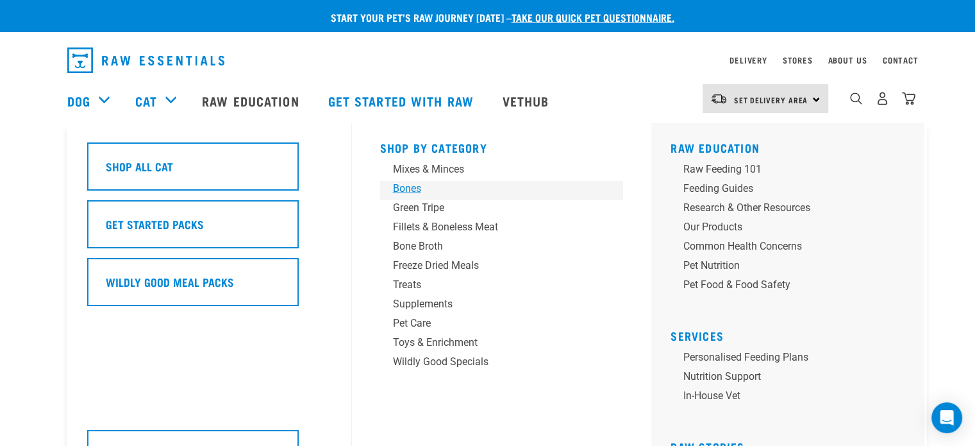
click at [431, 191] on div "Bones" at bounding box center [493, 188] width 200 height 15
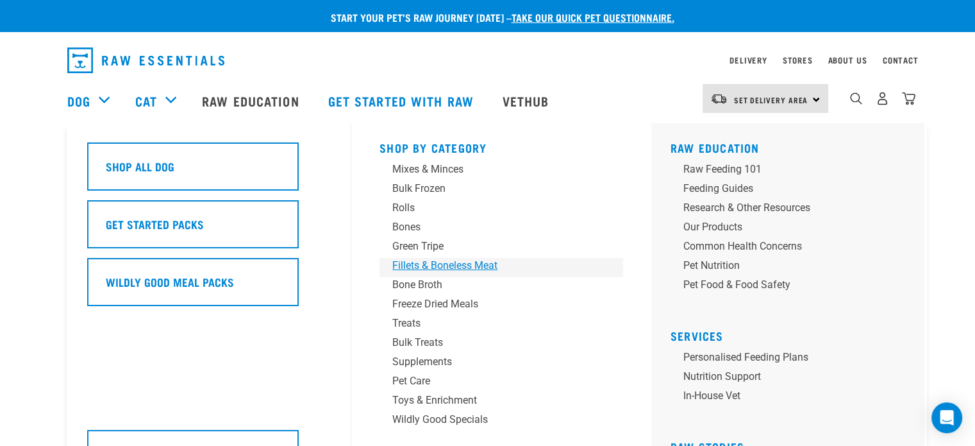
click at [454, 258] on div "Fillets & Boneless Meat" at bounding box center [492, 265] width 200 height 15
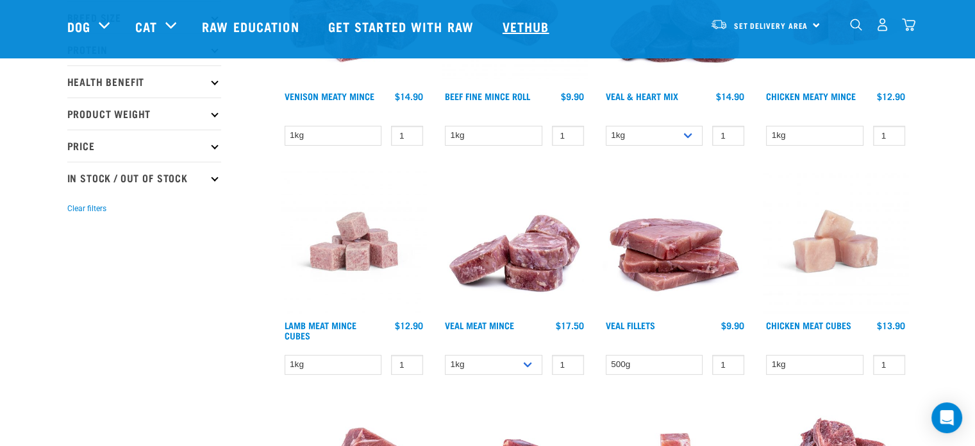
scroll to position [308, 0]
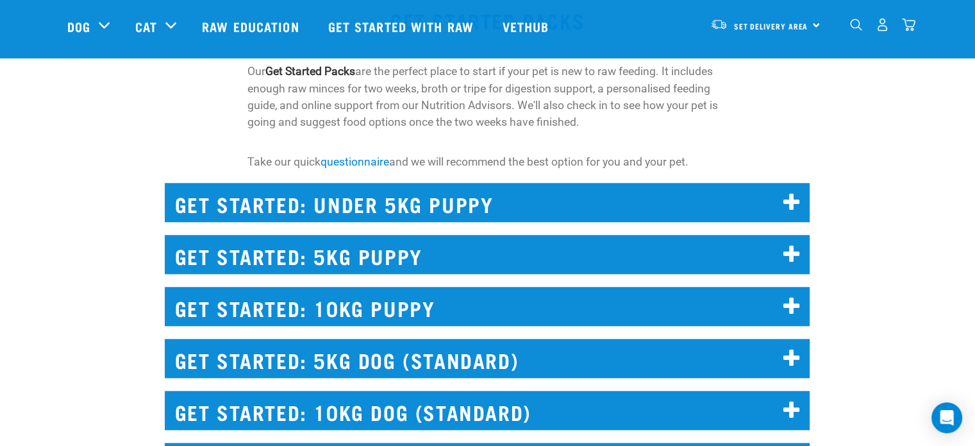
scroll to position [1282, 0]
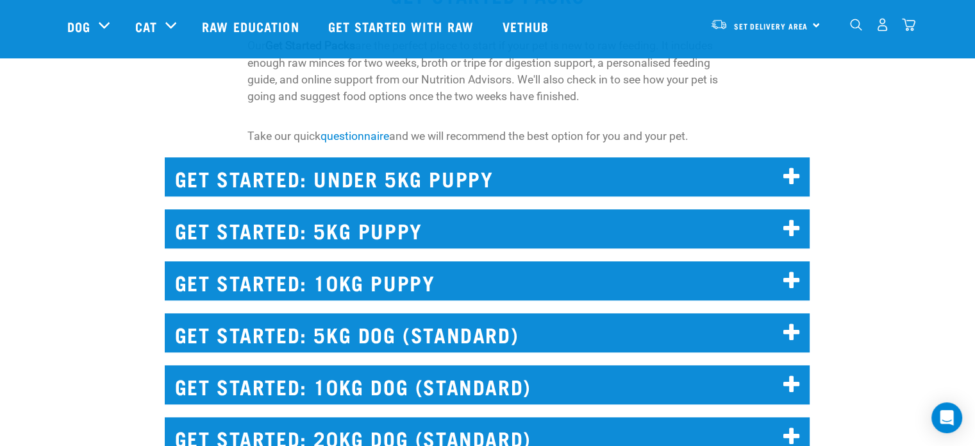
click at [708, 225] on h2 "GET STARTED: 5KG PUPPY" at bounding box center [487, 228] width 645 height 39
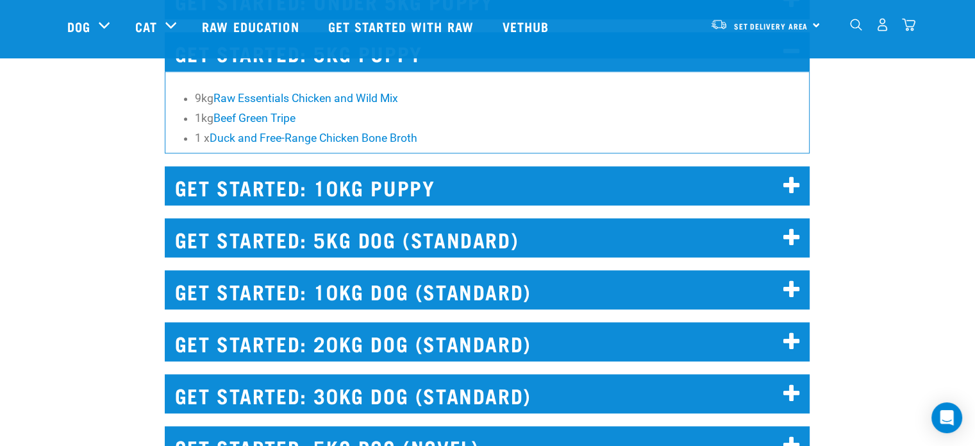
scroll to position [1462, 0]
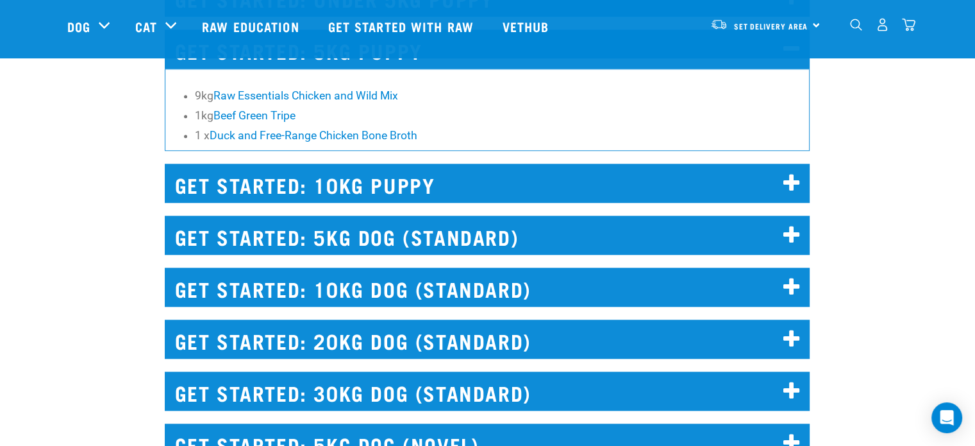
click at [795, 197] on h2 "GET STARTED: 10KG PUPPY" at bounding box center [487, 182] width 645 height 39
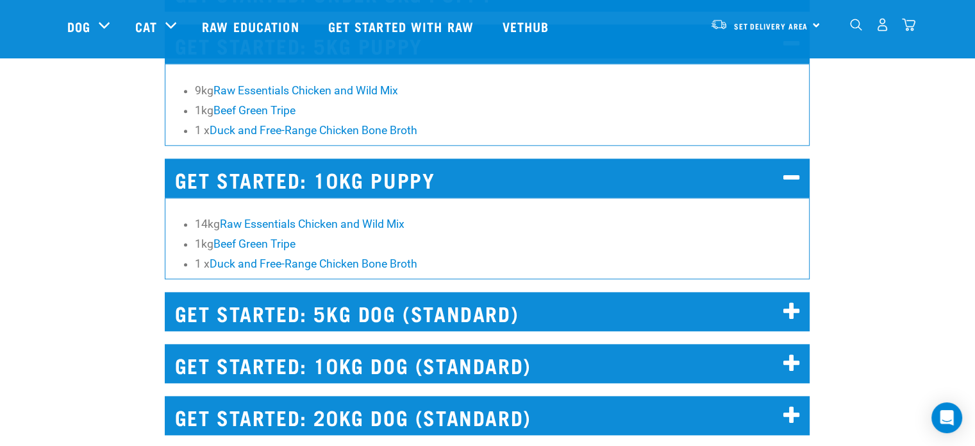
click at [872, 192] on div "GET STARTED: 10KG PUPPY 14kg Raw Essentials Chicken and Wild Mix 1kg Beef Green…" at bounding box center [487, 214] width 991 height 149
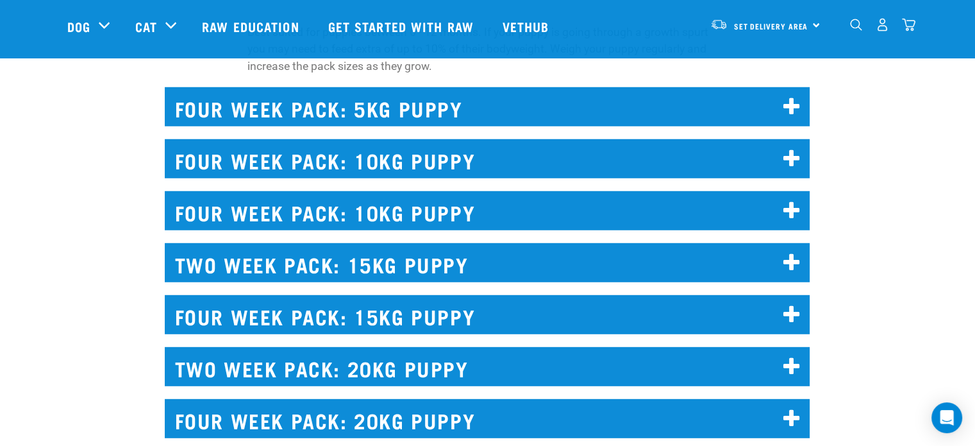
scroll to position [8412, 0]
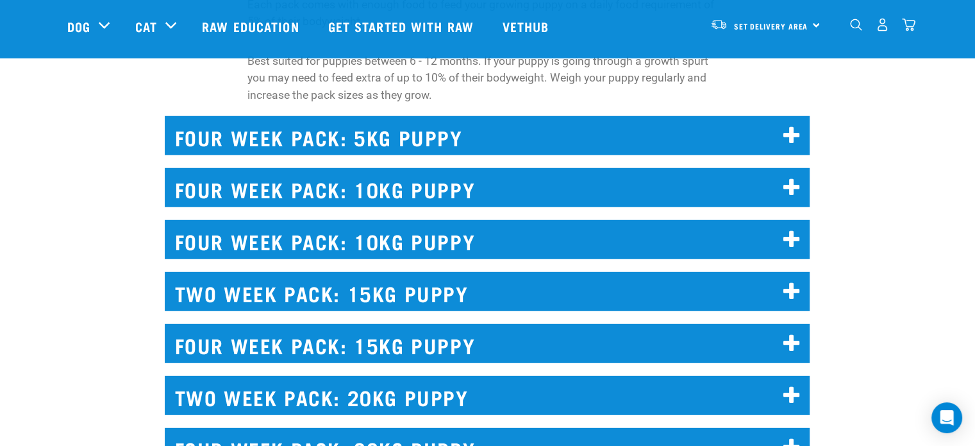
click at [790, 122] on h2 "FOUR WEEK PACK: 5KG PUPPY" at bounding box center [487, 135] width 645 height 39
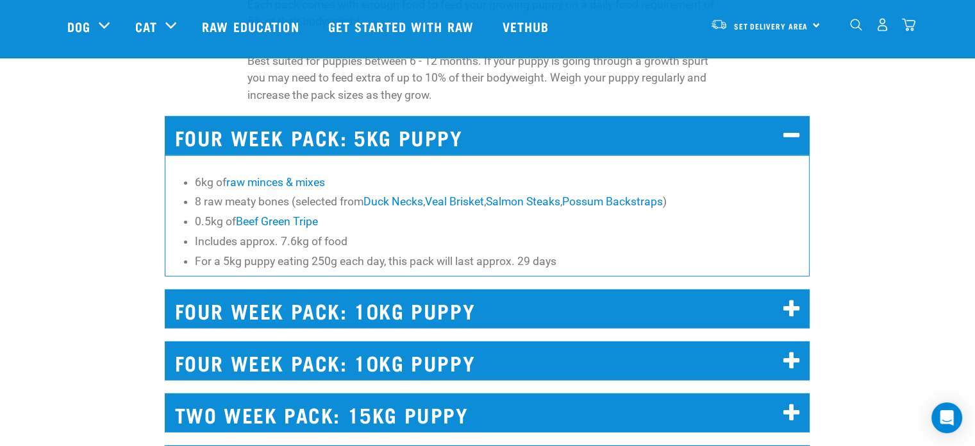
click at [115, 340] on div "FOUR WEEK PACK: 10KG PUPPY 13kg of raw minces & mixes 8 raw meaty bones (select…" at bounding box center [487, 356] width 991 height 67
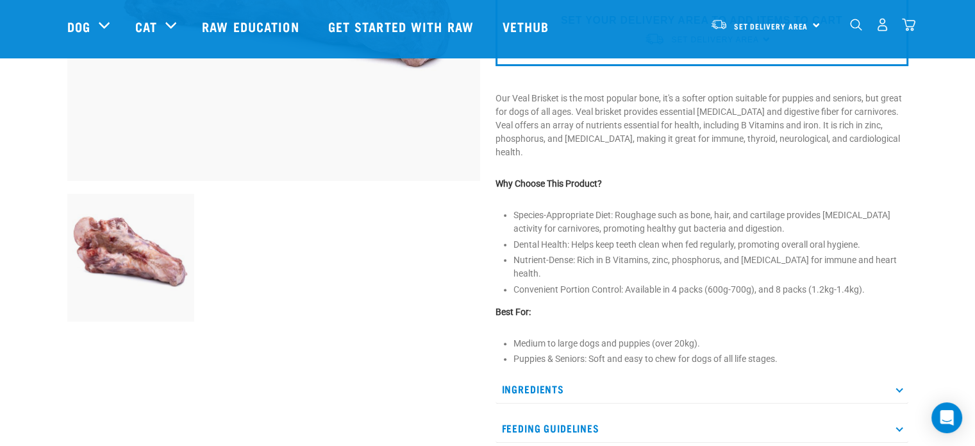
scroll to position [333, 0]
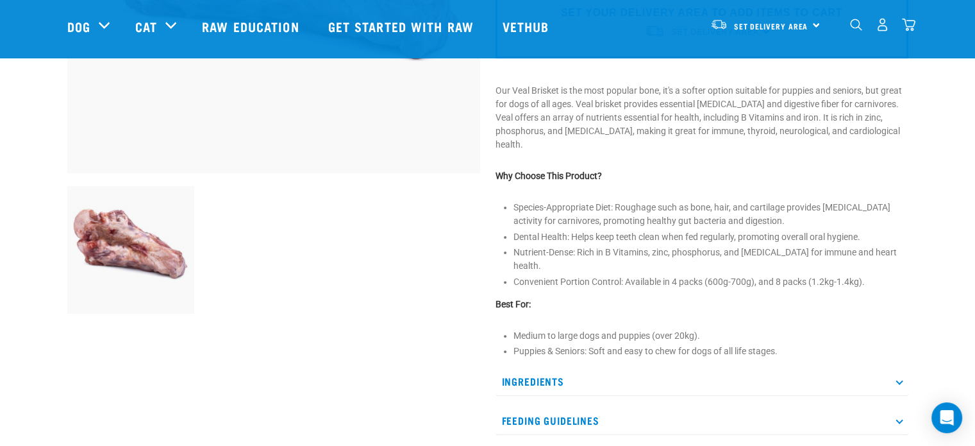
click at [705, 201] on li "Species-Appropriate Diet: Roughage such as bone, hair, and cartilage provides […" at bounding box center [711, 214] width 395 height 27
click at [705, 201] on li "Species-Appropriate Diet: Roughage such as bone, hair, and cartilage provides p…" at bounding box center [711, 214] width 395 height 27
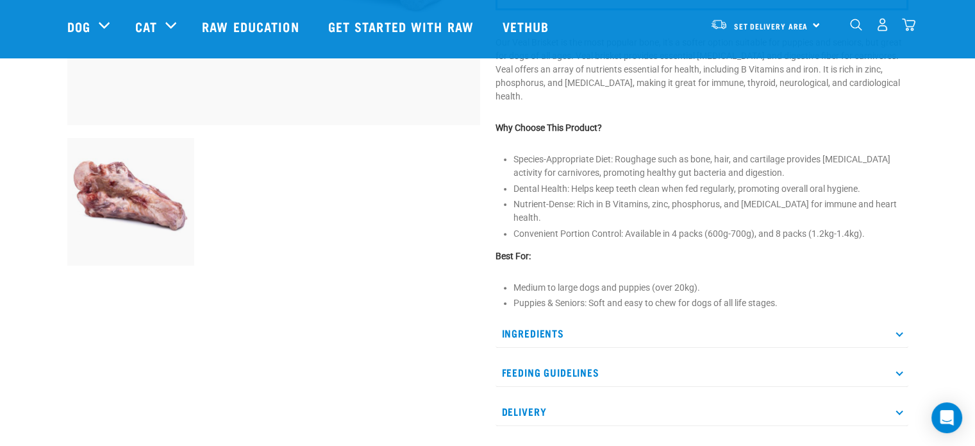
scroll to position [385, 0]
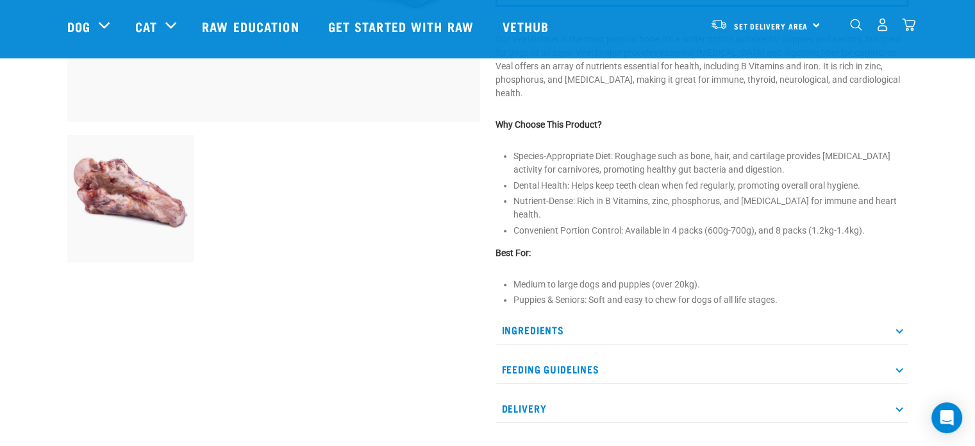
click at [594, 315] on p "Ingredients" at bounding box center [702, 329] width 413 height 29
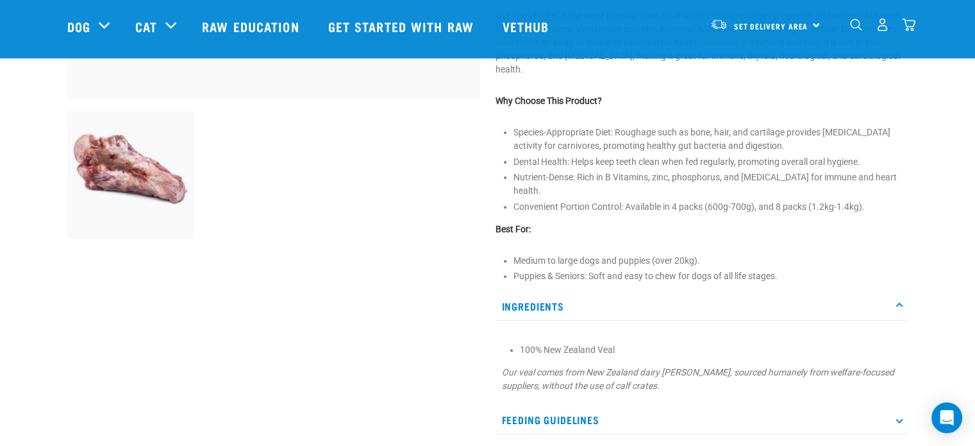
click at [666, 240] on div "Veal Brisket Large" at bounding box center [702, 79] width 428 height 823
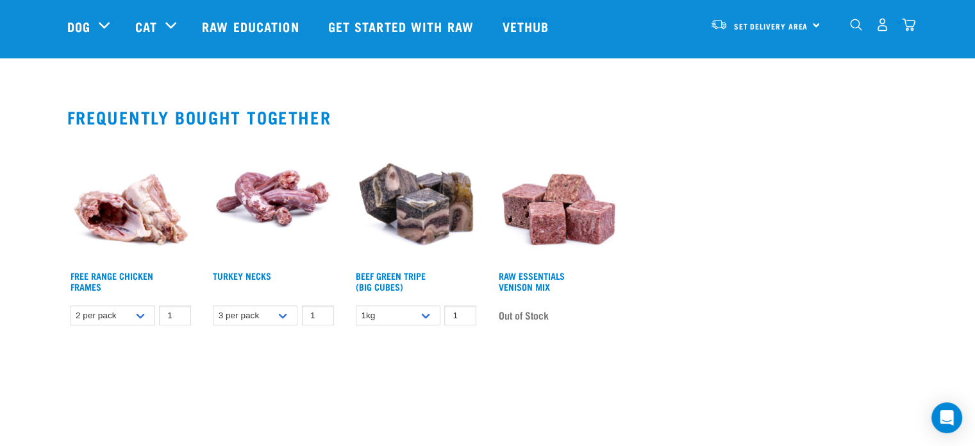
scroll to position [872, 0]
